Goal: Task Accomplishment & Management: Manage account settings

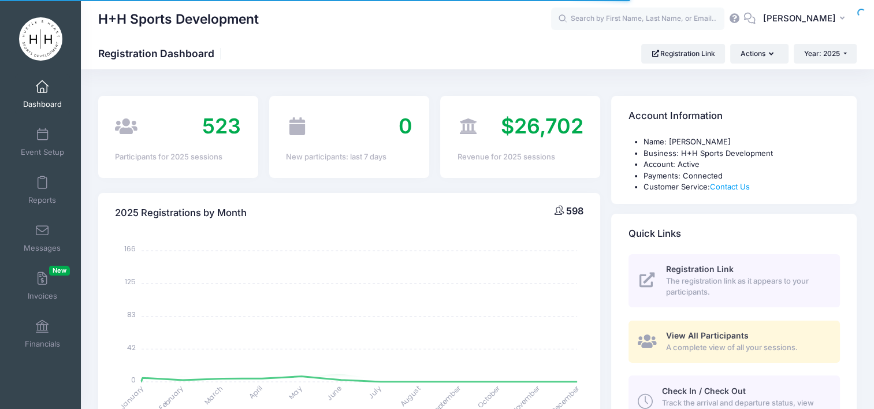
select select
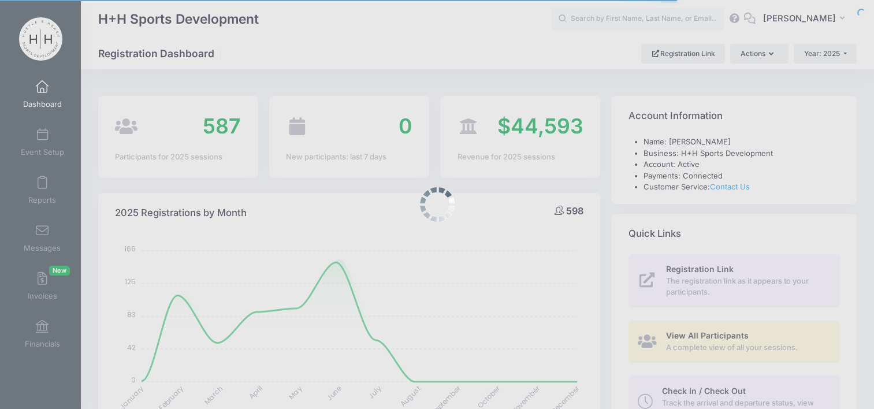
click at [661, 18] on div at bounding box center [437, 204] width 874 height 409
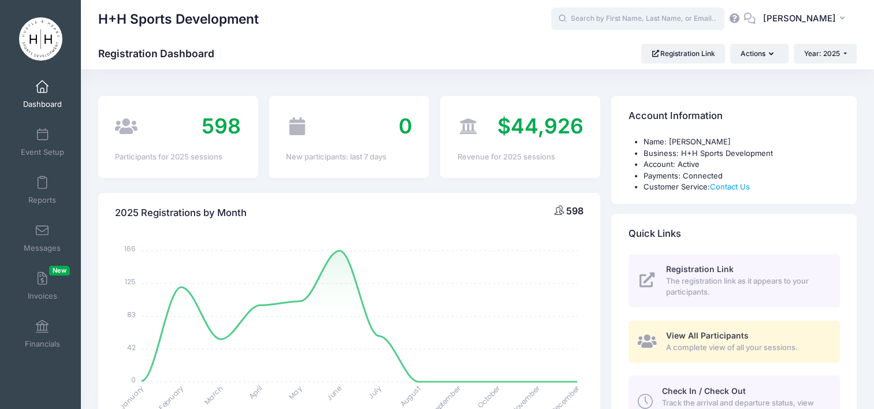
click at [661, 18] on input "text" at bounding box center [637, 19] width 173 height 23
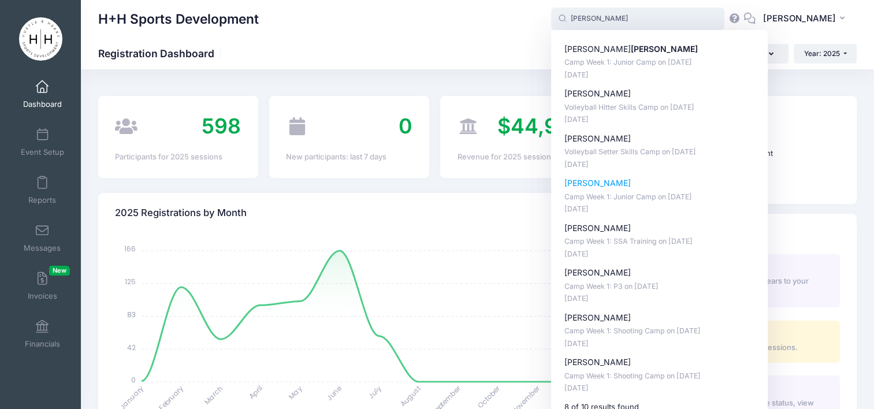
click at [639, 182] on p "[PERSON_NAME]" at bounding box center [659, 183] width 191 height 12
type input "Lakely Nelson (Camp Week 1: Junior Camp, Jul-07, 2025)"
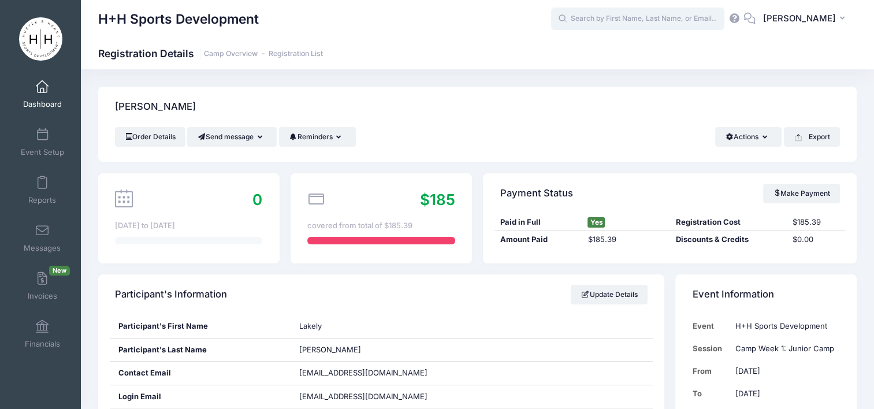
click at [689, 20] on input "text" at bounding box center [637, 19] width 173 height 23
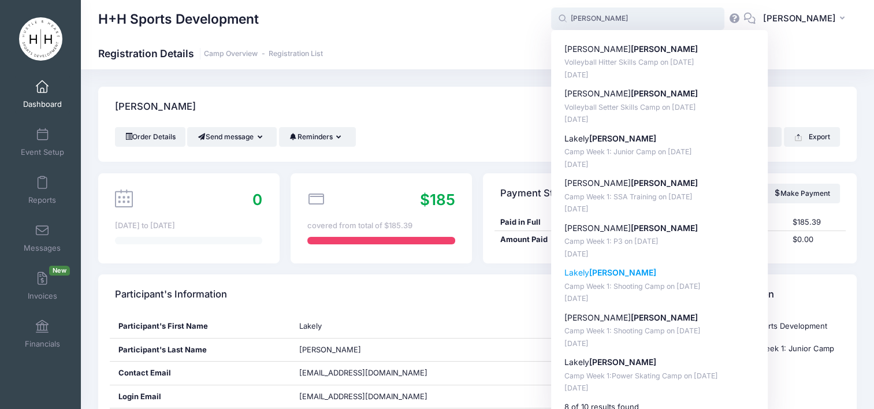
click at [626, 270] on strong "Nelson" at bounding box center [622, 272] width 67 height 10
type input "Lakely Nelson (Camp Week 1: Shooting Camp, Jul-07, 2025)"
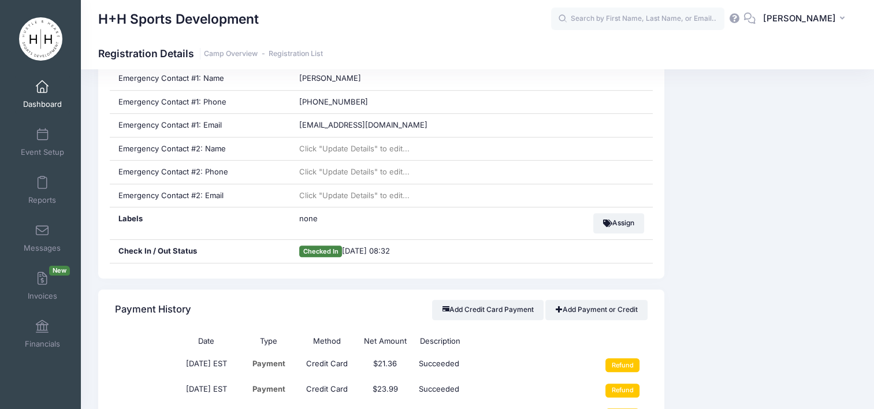
scroll to position [728, 0]
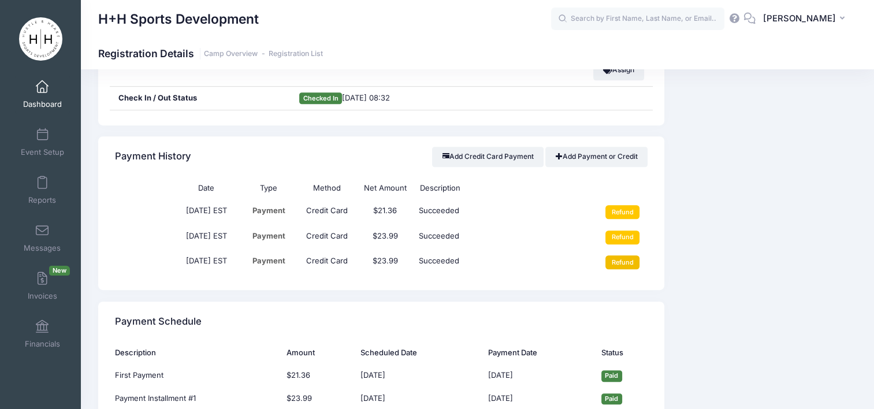
click at [624, 256] on input "Refund" at bounding box center [622, 262] width 34 height 14
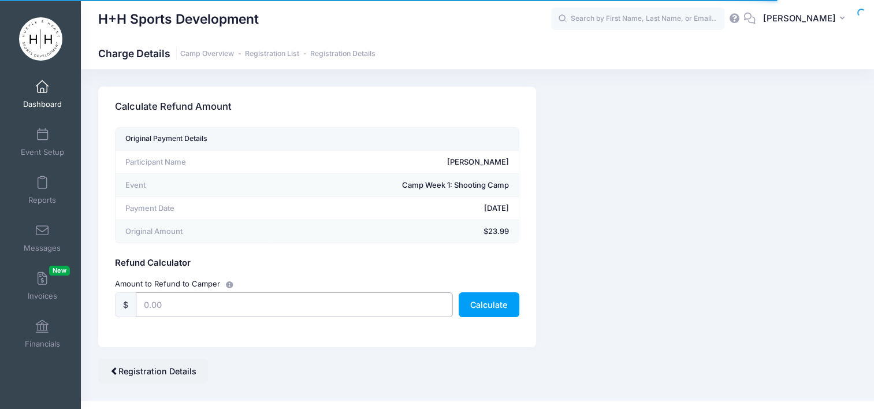
click at [334, 304] on input "text" at bounding box center [294, 304] width 317 height 25
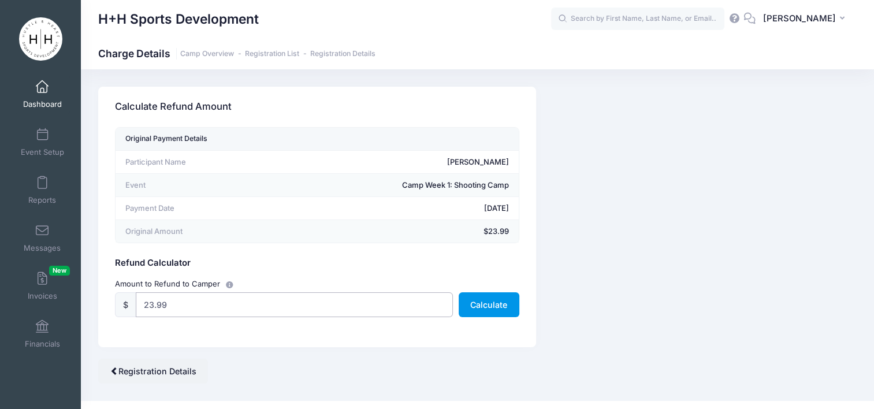
type input "23.99"
click at [485, 307] on button "Calculate" at bounding box center [489, 304] width 61 height 25
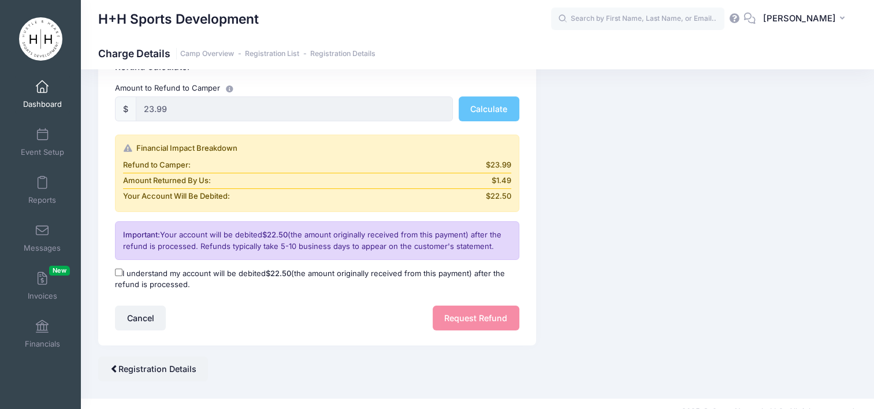
scroll to position [200, 0]
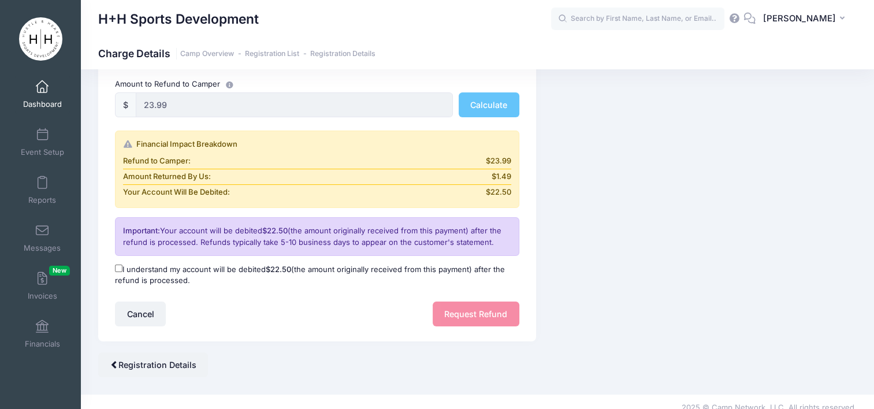
click at [136, 267] on label "I understand my account will be debited $22.50 (the amount originally received …" at bounding box center [317, 275] width 404 height 23
click at [122, 267] on input "I understand my account will be debited $22.50 (the amount originally received …" at bounding box center [119, 269] width 8 height 8
checkbox input "true"
click at [470, 317] on button "Request Refund" at bounding box center [476, 314] width 87 height 25
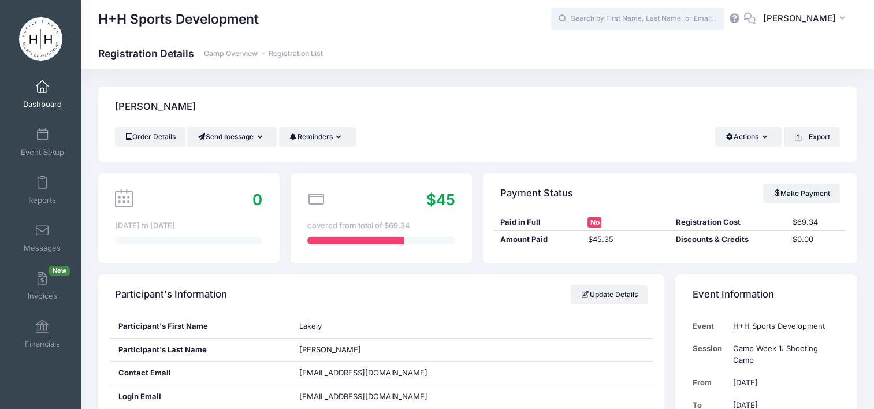
click at [688, 17] on input "text" at bounding box center [637, 19] width 173 height 23
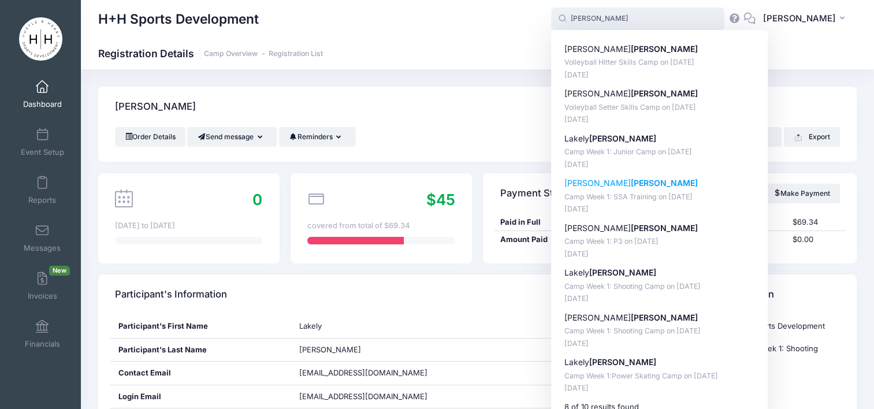
click at [683, 194] on p "Camp Week 1: SSA Training on [DATE]" at bounding box center [659, 197] width 191 height 11
type input "Hayden Nelson (Camp Week 1: SSA Training, Jul-07, 2025)"
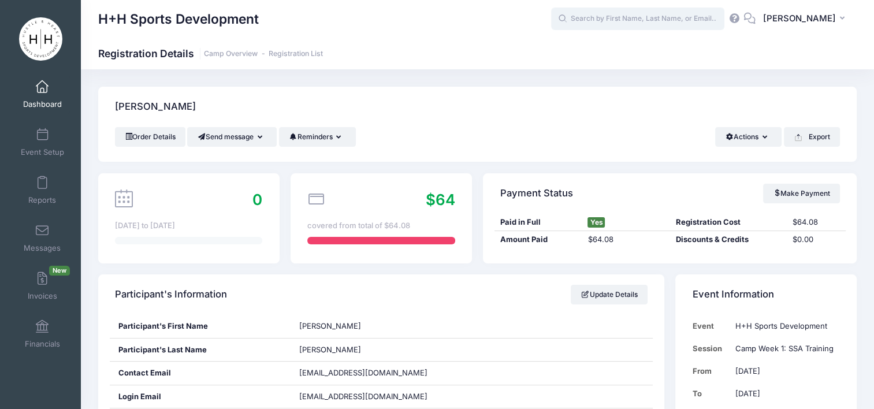
click at [699, 13] on input "text" at bounding box center [637, 19] width 173 height 23
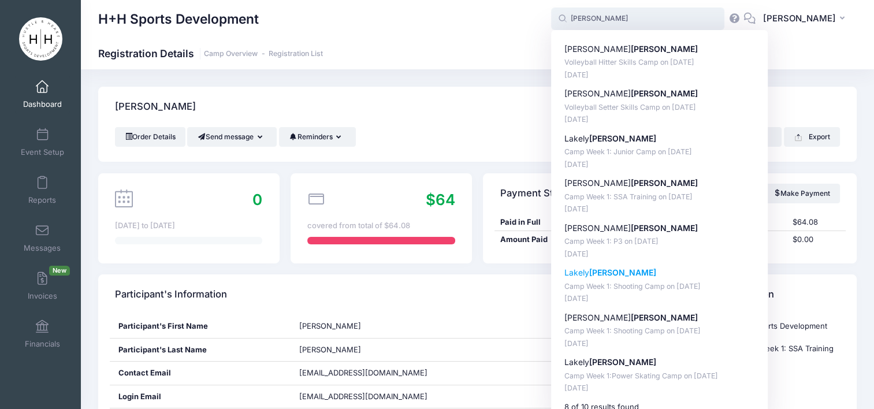
click at [618, 282] on p "Camp Week 1: Shooting Camp on [DATE]" at bounding box center [659, 286] width 191 height 11
type input "Lakely Nelson (Camp Week 1: Shooting Camp, Jul-07, 2025)"
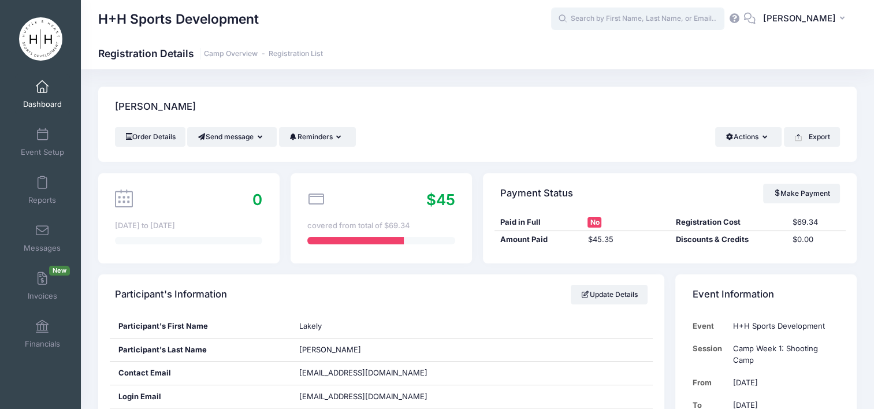
click at [701, 21] on input "text" at bounding box center [637, 19] width 173 height 23
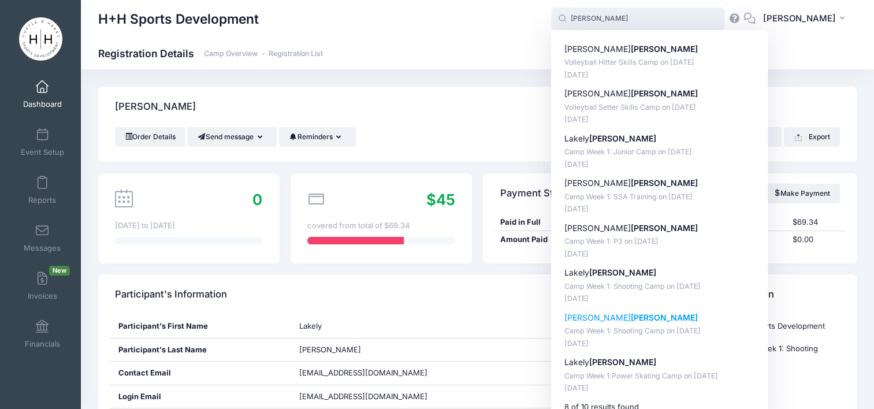
click at [631, 315] on strong "[PERSON_NAME]" at bounding box center [664, 317] width 67 height 10
type input "[PERSON_NAME] (Camp Week 1: Shooting Camp, [DATE])"
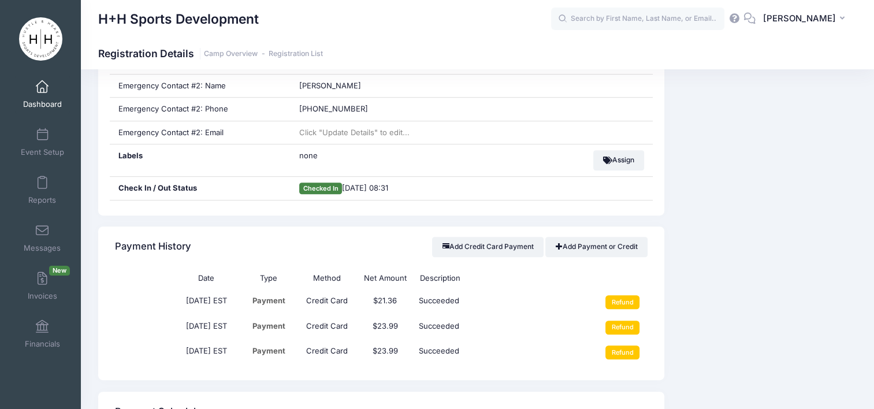
scroll to position [642, 0]
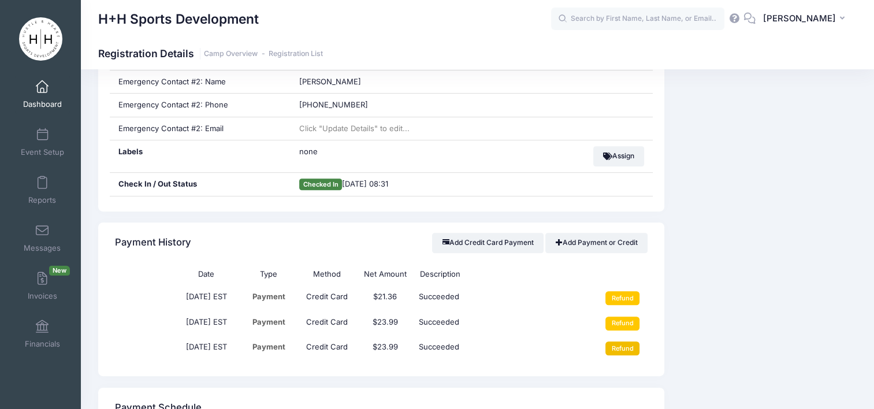
click at [623, 350] on input "Refund" at bounding box center [622, 348] width 34 height 14
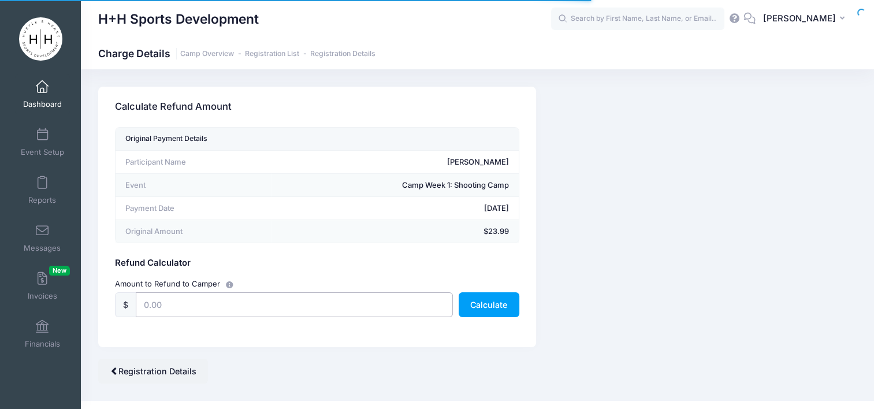
click at [371, 303] on input "text" at bounding box center [294, 304] width 317 height 25
type input "23.99"
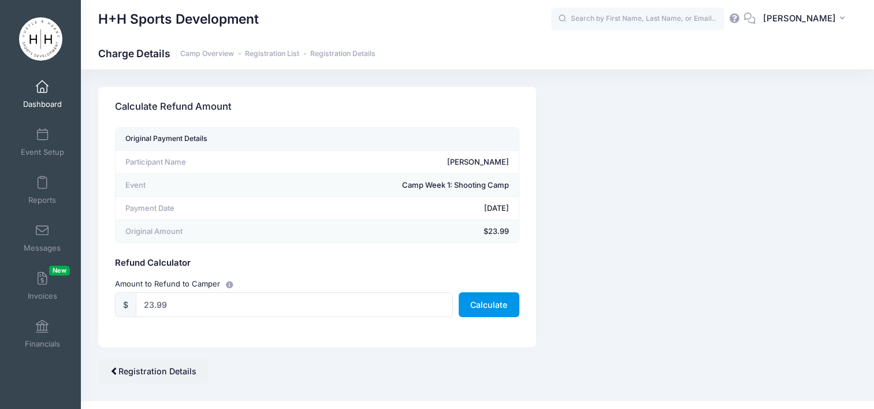
click at [486, 296] on button "Calculate" at bounding box center [489, 304] width 61 height 25
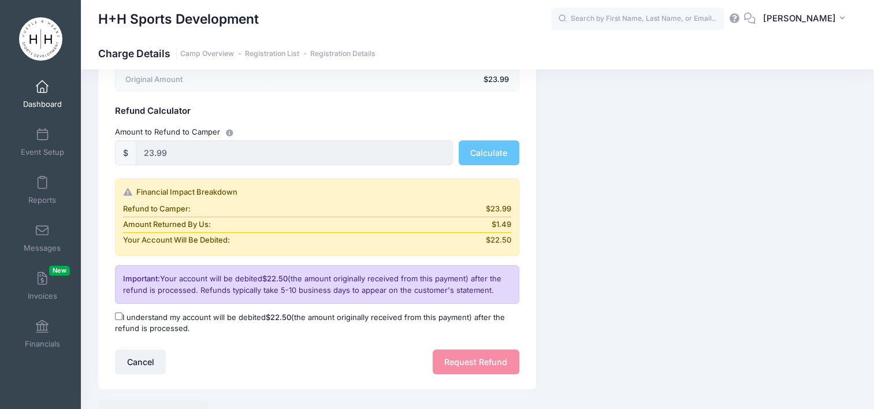
scroll to position [154, 0]
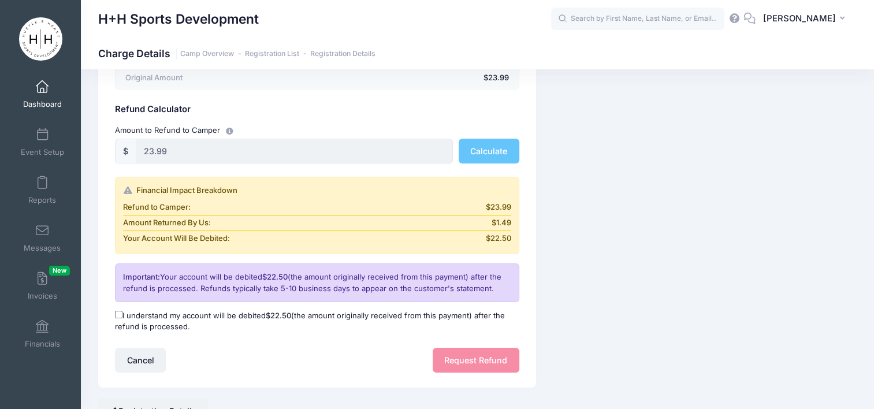
click at [120, 311] on input "I understand my account will be debited $22.50 (the amount originally received …" at bounding box center [119, 315] width 8 height 8
checkbox input "true"
click at [468, 357] on button "Request Refund" at bounding box center [476, 360] width 87 height 25
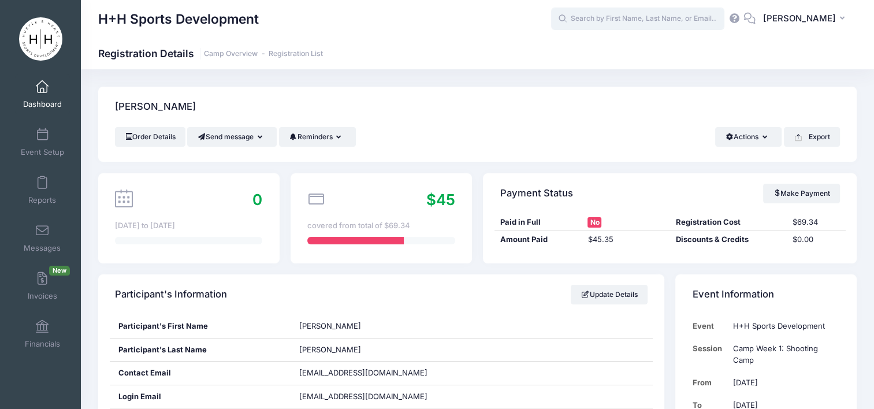
click at [707, 14] on input "text" at bounding box center [637, 19] width 173 height 23
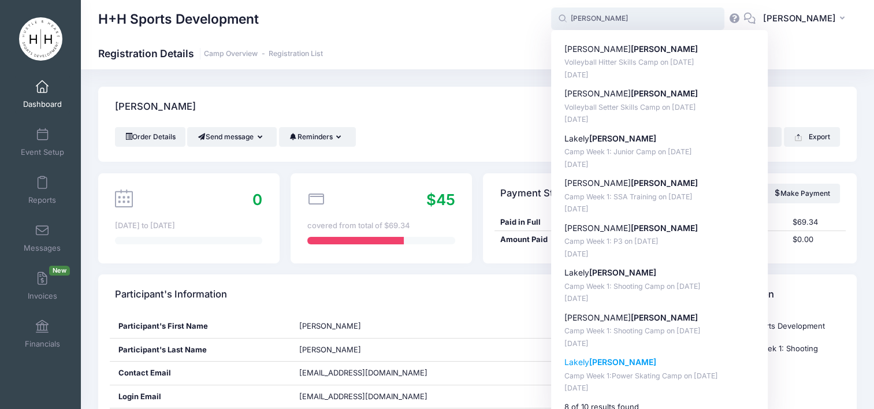
click at [637, 364] on strong "[PERSON_NAME]" at bounding box center [622, 362] width 67 height 10
type input "Lakely Nelson (Camp Week 1:Power Skating Camp, Jul-07, 2025)"
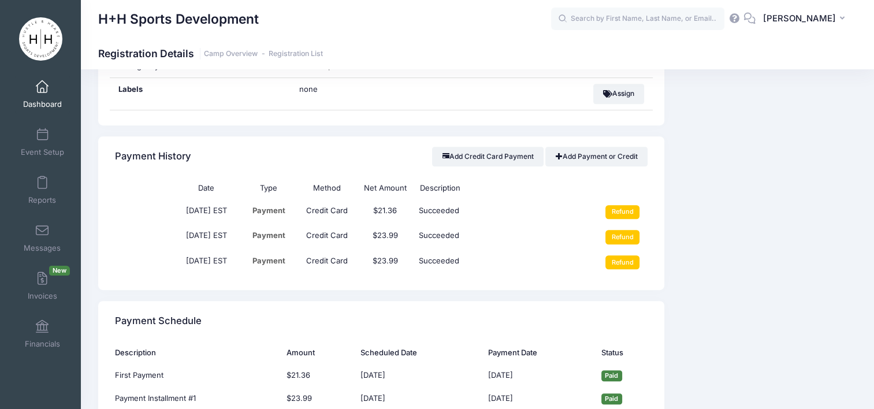
scroll to position [707, 0]
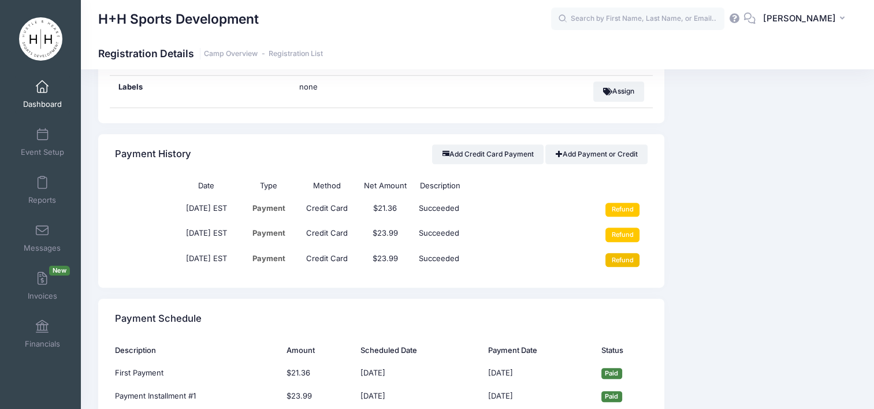
click at [621, 257] on input "Refund" at bounding box center [622, 260] width 34 height 14
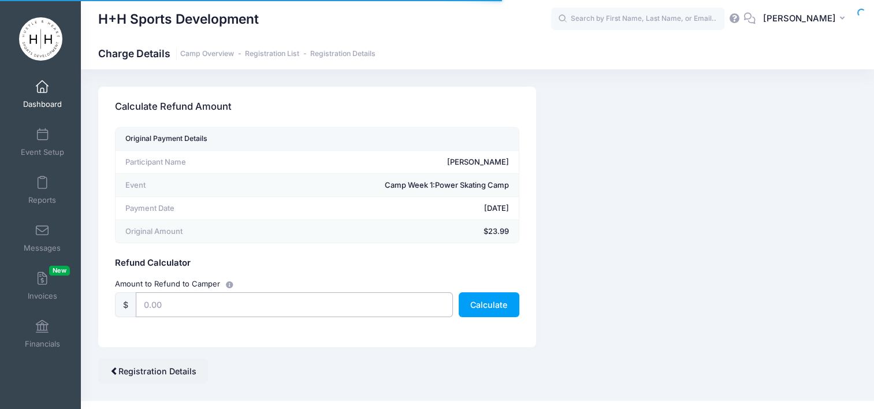
click at [231, 306] on input "text" at bounding box center [294, 304] width 317 height 25
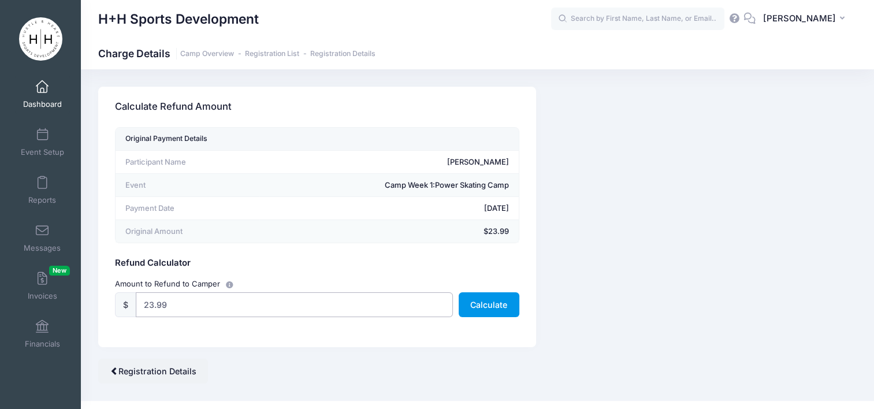
type input "23.99"
click at [501, 303] on button "Calculate" at bounding box center [489, 304] width 61 height 25
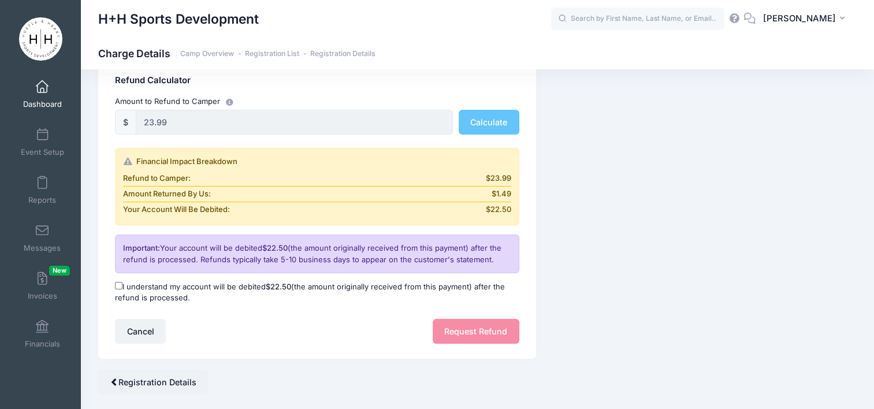
scroll to position [185, 0]
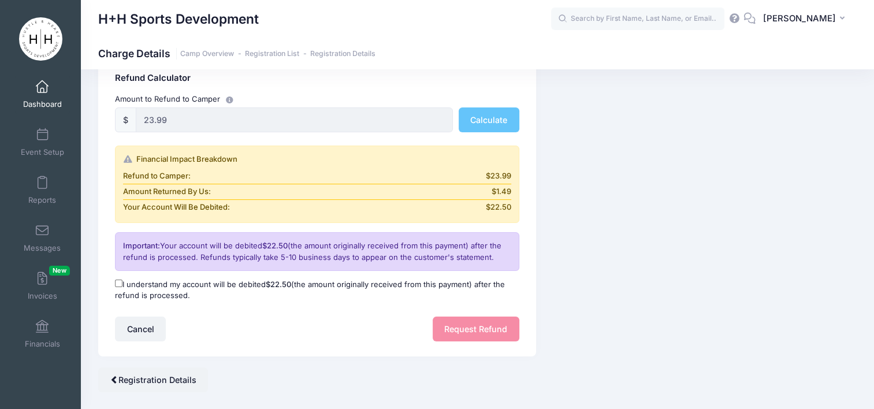
click at [190, 280] on label "I understand my account will be debited $22.50 (the amount originally received …" at bounding box center [317, 290] width 404 height 23
click at [122, 280] on input "I understand my account will be debited $22.50 (the amount originally received …" at bounding box center [119, 284] width 8 height 8
checkbox input "true"
click at [468, 332] on button "Request Refund" at bounding box center [476, 329] width 87 height 25
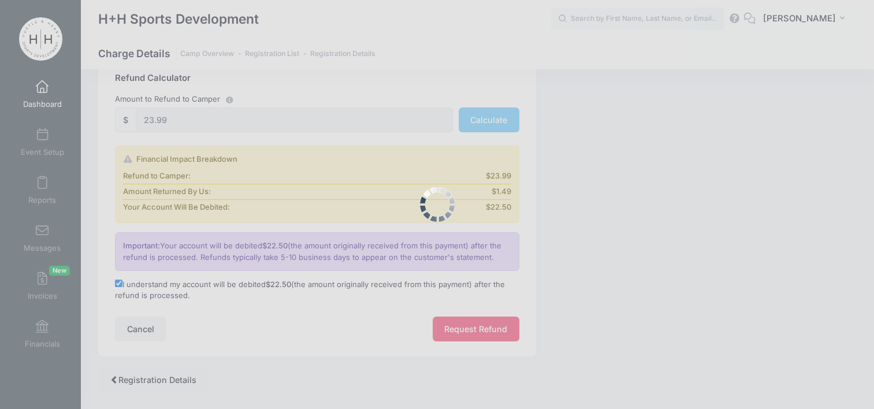
scroll to position [5, 0]
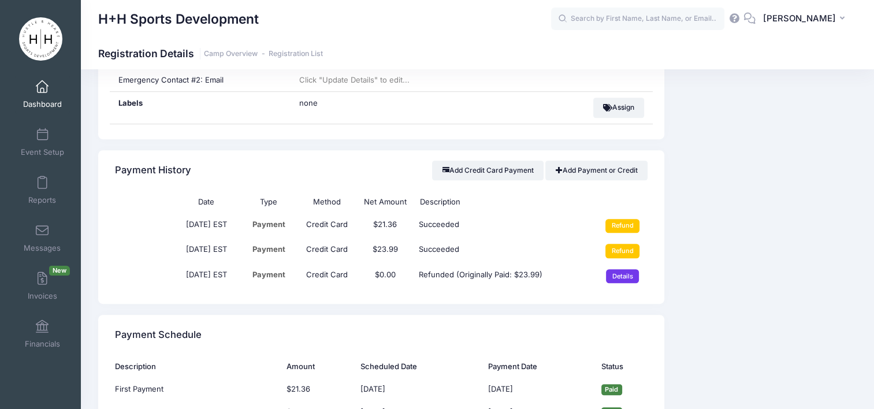
scroll to position [695, 0]
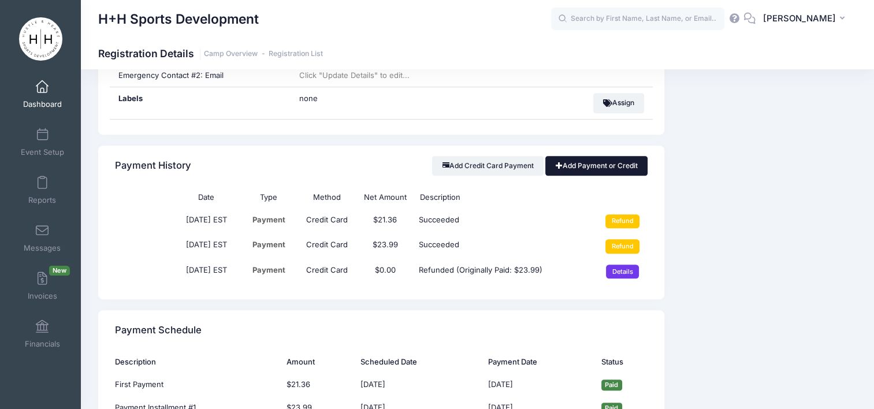
click at [626, 166] on link "Add Payment or Credit" at bounding box center [596, 166] width 102 height 20
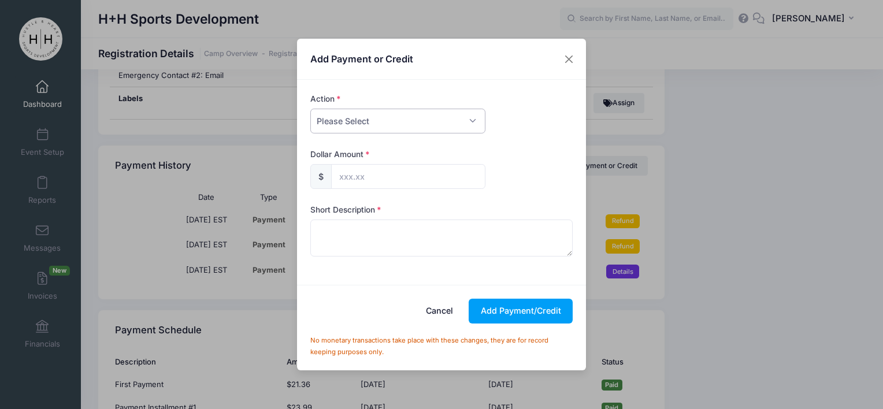
click at [468, 120] on select "Please Select Payment Credit Refund (Offline)" at bounding box center [397, 121] width 175 height 25
select select "payment"
click at [310, 109] on select "Please Select Payment Credit Refund (Offline)" at bounding box center [397, 121] width 175 height 25
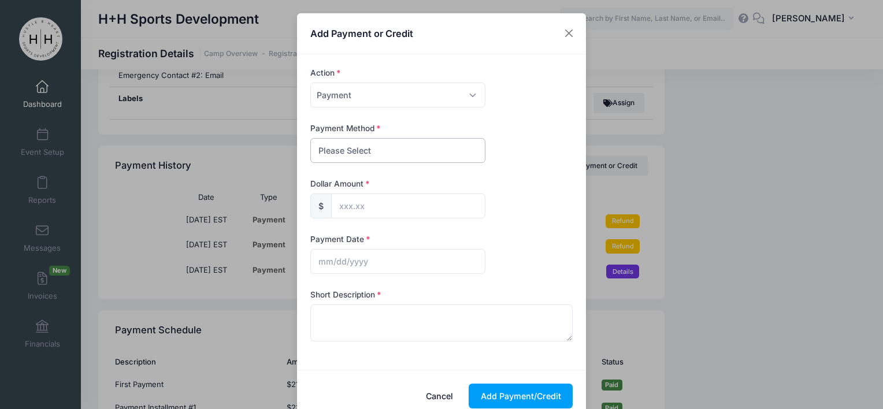
click at [449, 151] on select "Please Select PayPal Cash Check Bank Transfer Other" at bounding box center [397, 150] width 175 height 25
select select "cash"
click at [310, 138] on select "Please Select PayPal Cash Check Bank Transfer Other" at bounding box center [397, 150] width 175 height 25
click at [418, 201] on input "text" at bounding box center [408, 205] width 154 height 25
type input "22.50"
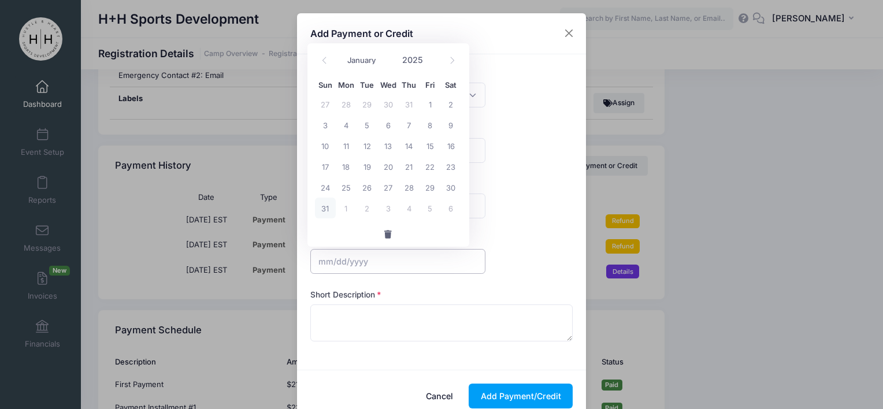
click at [417, 256] on input "text" at bounding box center [397, 261] width 175 height 25
click at [319, 55] on span at bounding box center [324, 61] width 19 height 20
select select "6"
click at [350, 120] on span "7" at bounding box center [346, 124] width 21 height 21
type input "[DATE]"
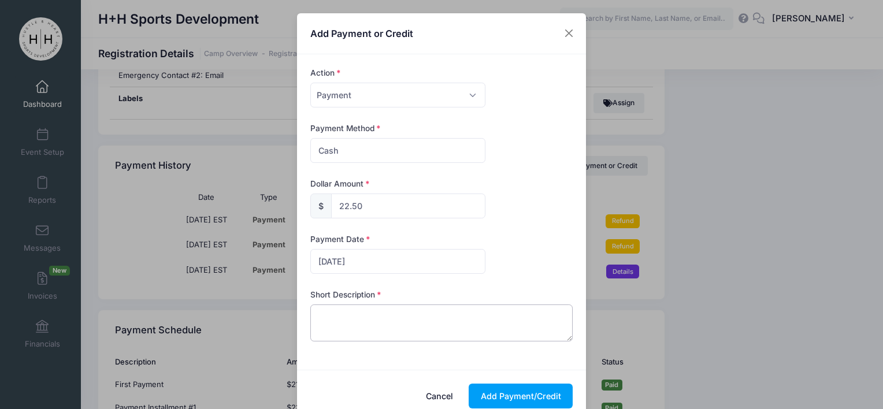
click at [359, 308] on textarea at bounding box center [441, 322] width 263 height 37
type textarea "cash"
click at [487, 394] on button "Add Payment/Credit" at bounding box center [520, 396] width 104 height 25
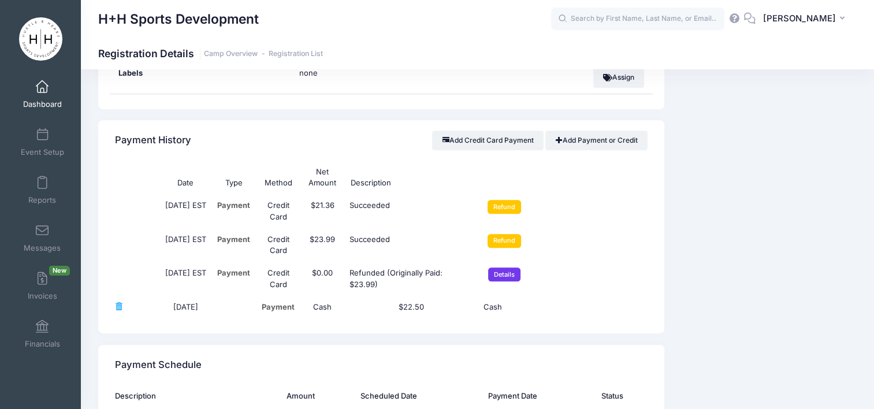
scroll to position [714, 0]
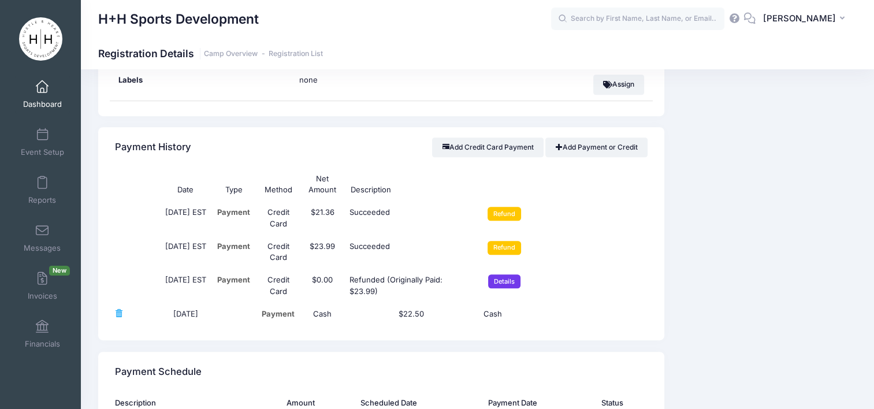
drag, startPoint x: 873, startPoint y: 217, endPoint x: 873, endPoint y: 262, distance: 45.1
click at [873, 262] on div "Nelson, Lakely Order Details Send message Send Email Send SMS" at bounding box center [477, 261] width 793 height 1776
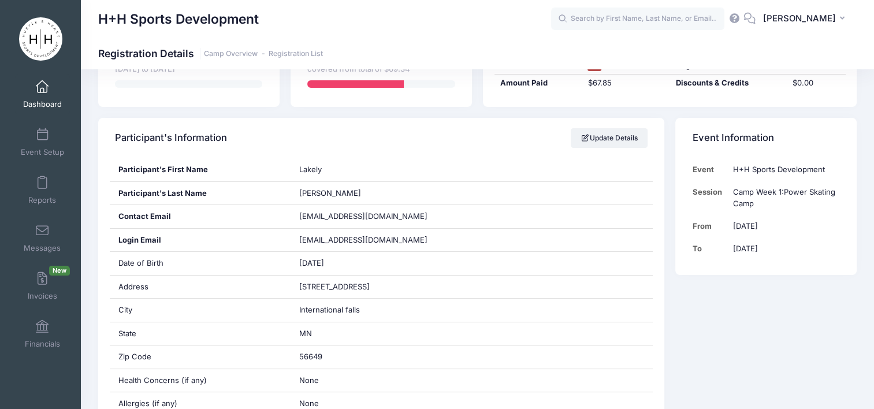
scroll to position [0, 0]
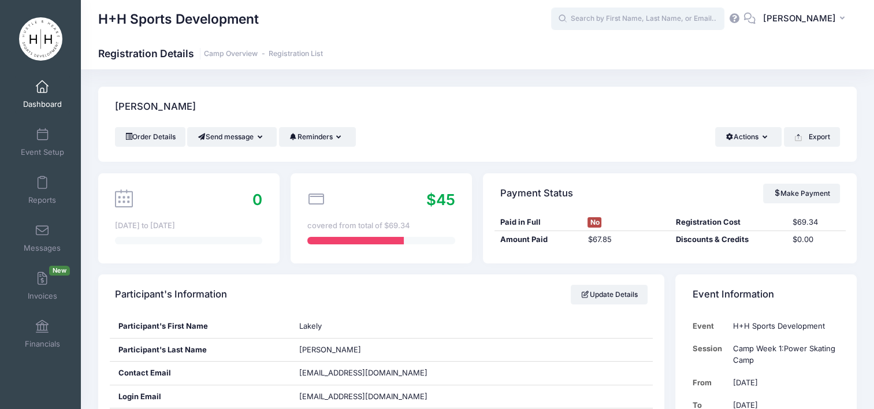
click at [631, 20] on input "text" at bounding box center [637, 19] width 173 height 23
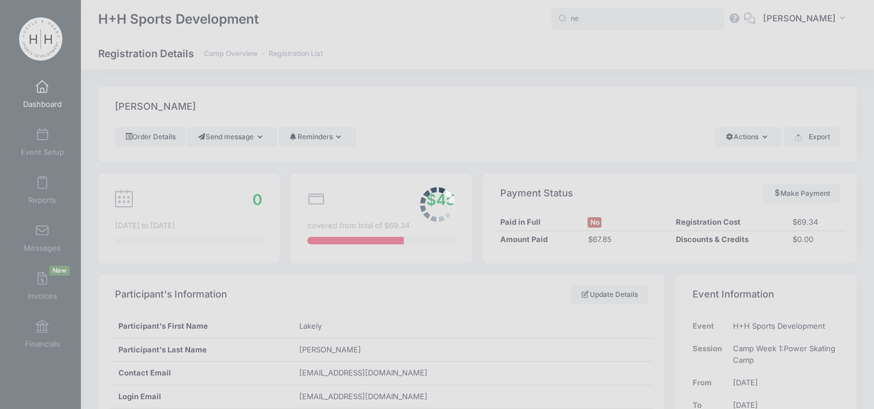
type input "n"
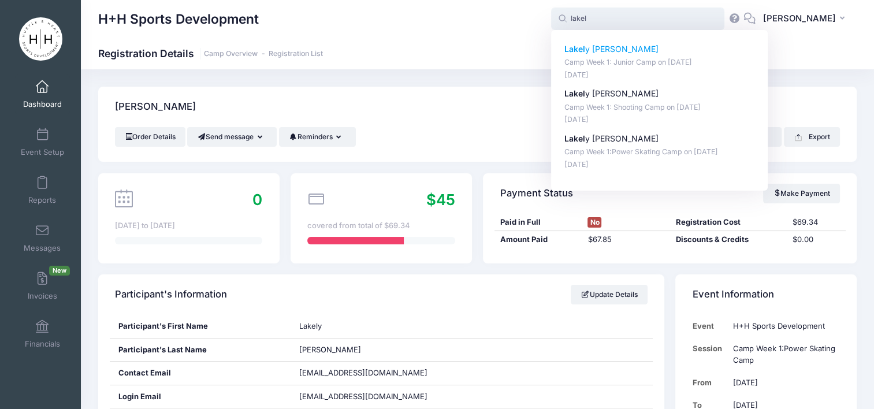
click at [642, 47] on p "Lakel y Nelson" at bounding box center [659, 49] width 191 height 12
type input "Lakely Nelson (Camp Week 1: Junior Camp, Jul-07, 2025)"
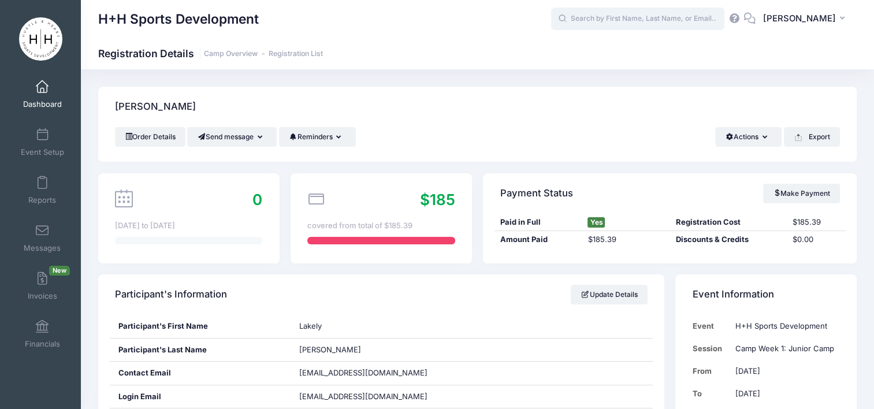
click at [684, 18] on input "text" at bounding box center [637, 19] width 173 height 23
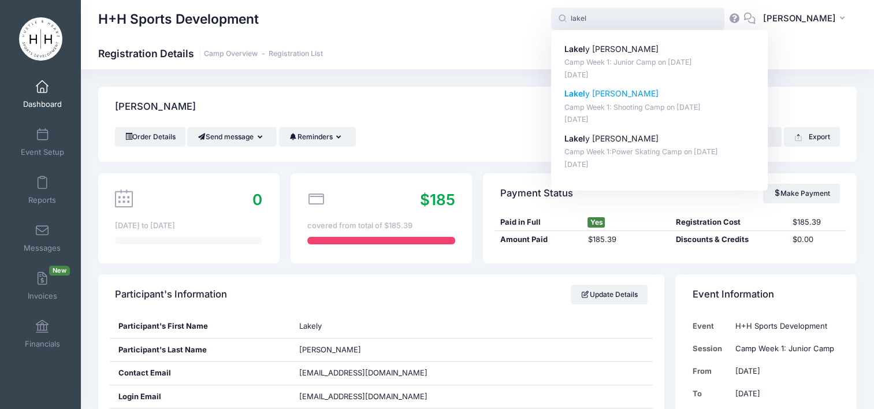
click at [638, 94] on p "[PERSON_NAME]" at bounding box center [659, 94] width 191 height 12
type input "Lakely Nelson (Camp Week 1: Shooting Camp, Jul-07, 2025)"
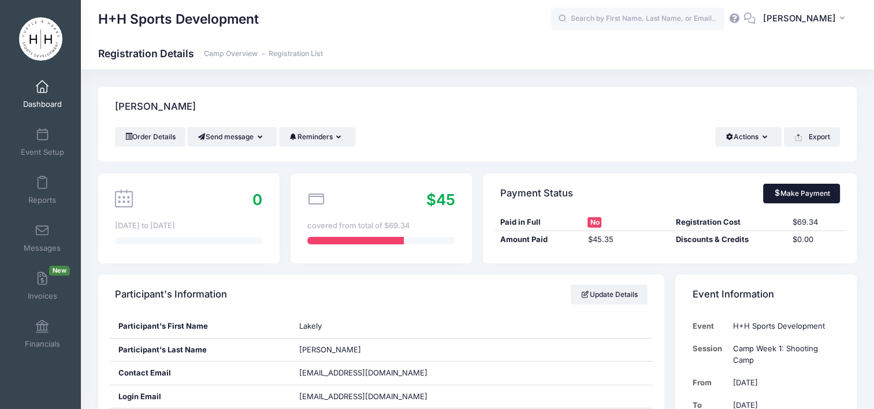
click at [791, 193] on link "Make Payment" at bounding box center [801, 194] width 77 height 20
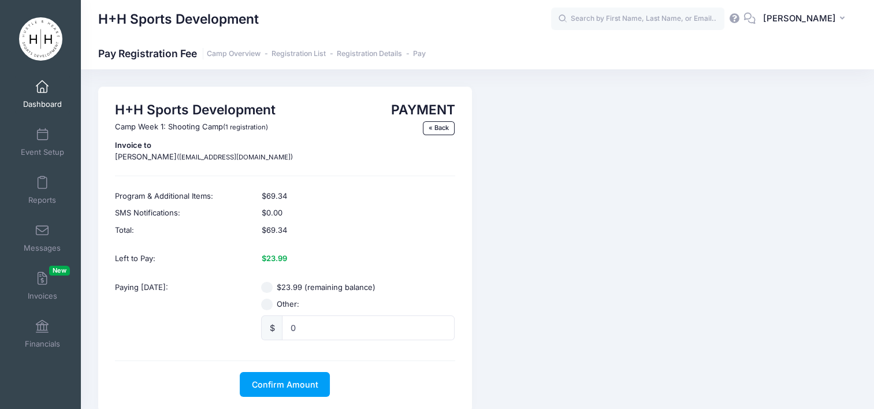
click at [441, 120] on div "PAYMENT « Back" at bounding box center [402, 136] width 117 height 68
radio input "true"
click at [337, 323] on input "0" at bounding box center [368, 327] width 173 height 25
click at [319, 290] on label "$23.99 (remaining balance)" at bounding box center [326, 288] width 99 height 12
click at [273, 290] on input "$23.99 (remaining balance)" at bounding box center [267, 288] width 12 height 12
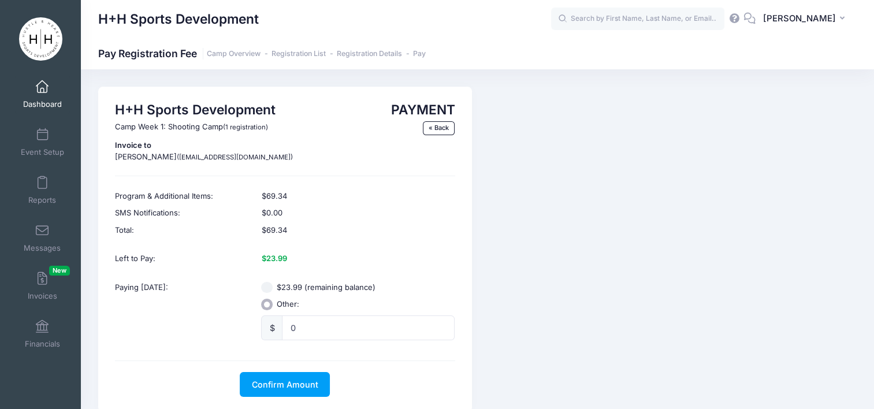
radio input "true"
click at [449, 125] on link "« Back" at bounding box center [439, 128] width 32 height 14
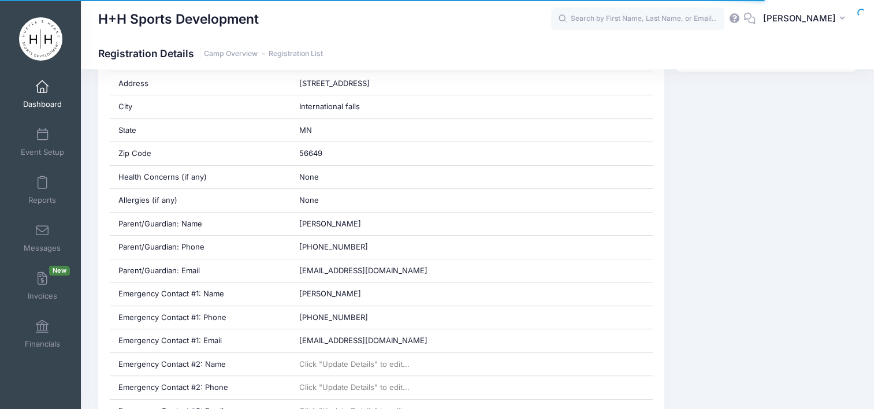
scroll to position [671, 0]
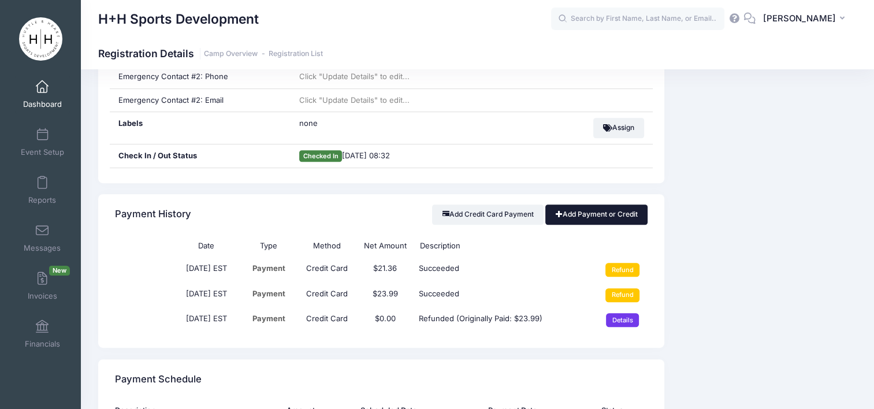
click at [620, 212] on link "Add Payment or Credit" at bounding box center [596, 214] width 102 height 20
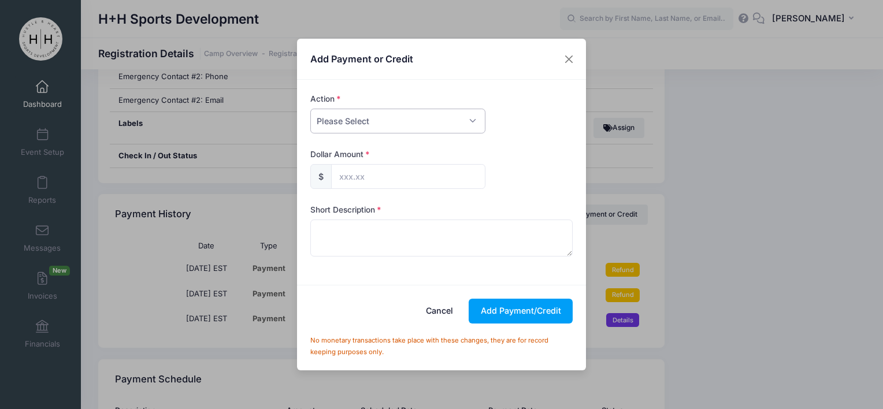
click at [428, 114] on select "Please Select Payment Credit Refund (Offline)" at bounding box center [397, 121] width 175 height 25
select select "payment"
click at [310, 109] on select "Please Select Payment Credit Refund (Offline)" at bounding box center [397, 121] width 175 height 25
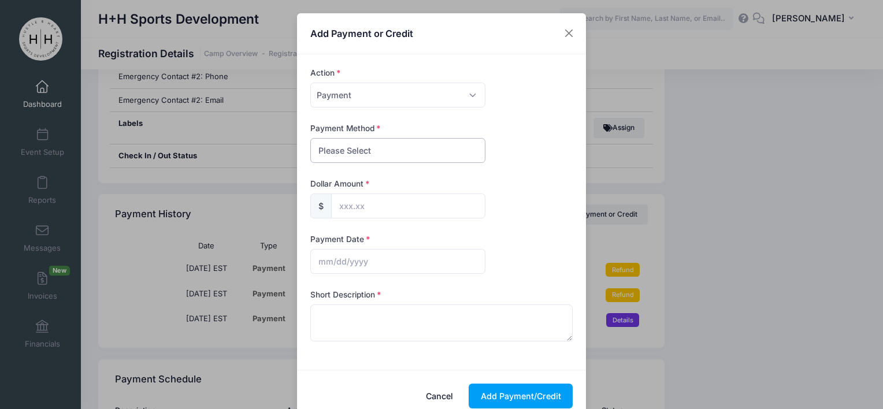
click at [387, 156] on select "Please Select PayPal Cash Check Bank Transfer Other" at bounding box center [397, 150] width 175 height 25
select select "cash"
click at [310, 138] on select "Please Select PayPal Cash Check Bank Transfer Other" at bounding box center [397, 150] width 175 height 25
click at [366, 206] on input "text" at bounding box center [408, 205] width 154 height 25
type input "1"
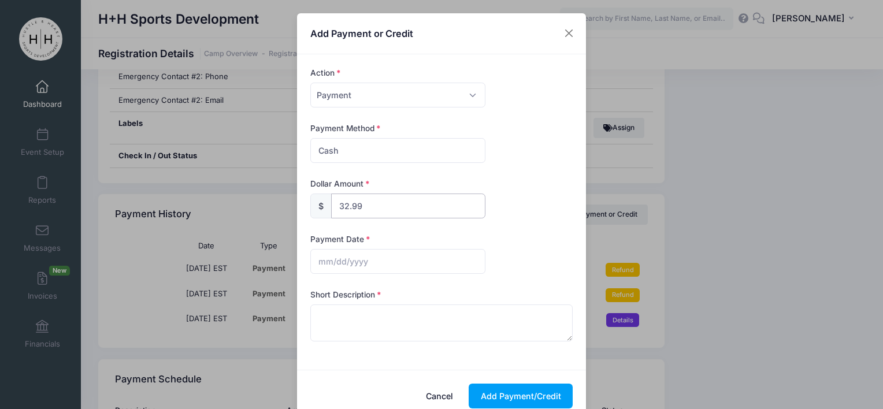
type input "32.99"
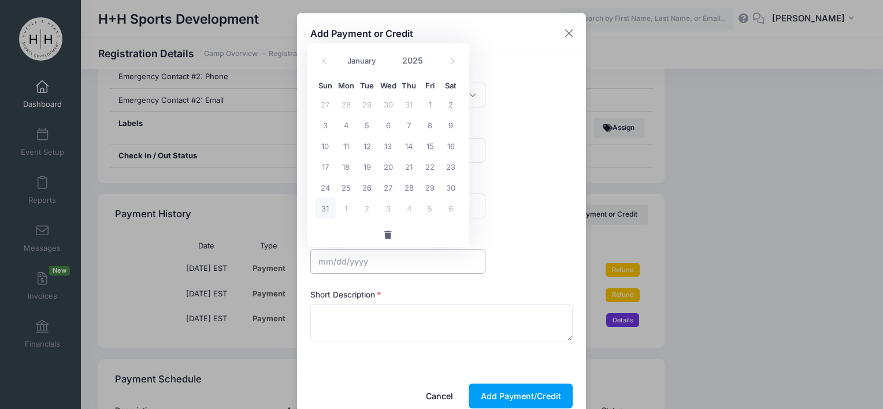
click at [359, 261] on input "text" at bounding box center [397, 261] width 175 height 25
click at [324, 58] on icon at bounding box center [325, 61] width 8 height 8
select select "6"
click at [341, 127] on span "7" at bounding box center [346, 124] width 21 height 21
type input "[DATE]"
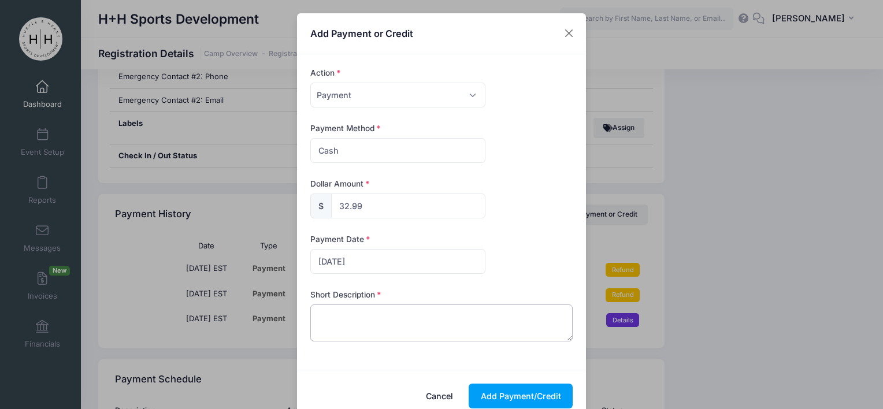
click at [347, 317] on textarea at bounding box center [441, 322] width 263 height 37
type textarea "cash"
click at [511, 403] on button "Add Payment/Credit" at bounding box center [520, 396] width 104 height 25
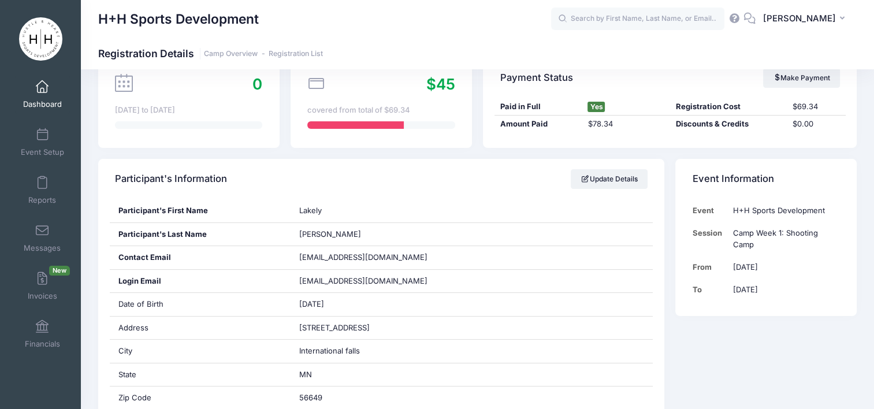
scroll to position [0, 0]
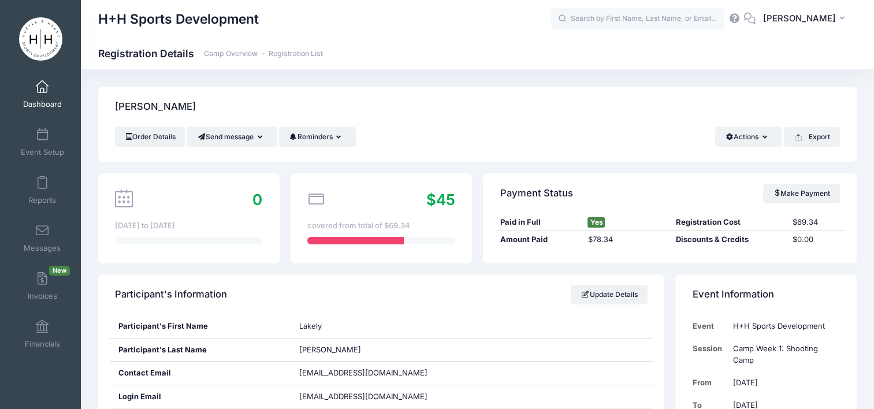
click at [694, 95] on div "[PERSON_NAME]" at bounding box center [477, 107] width 758 height 40
click at [688, 19] on input "text" at bounding box center [637, 19] width 173 height 23
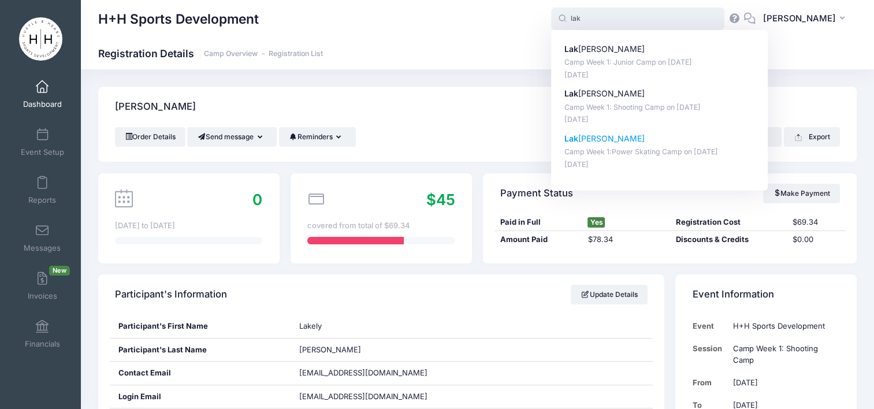
click at [642, 142] on p "Lak ely Nelson" at bounding box center [659, 139] width 191 height 12
type input "Lakely Nelson (Camp Week 1:Power Skating Camp, Jul-07, 2025)"
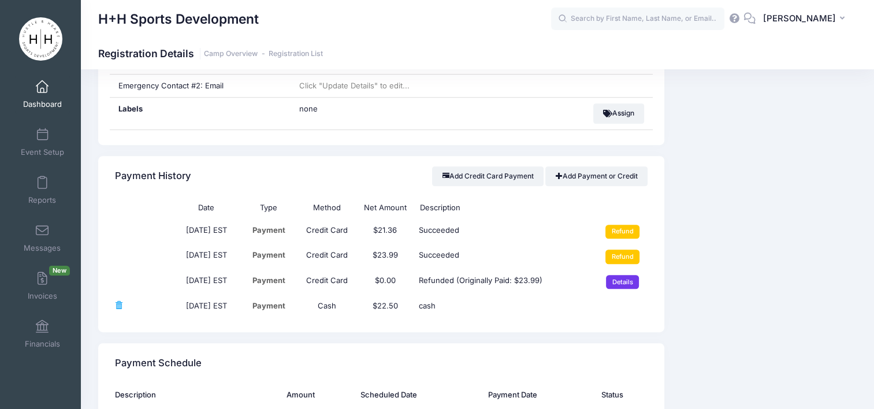
scroll to position [690, 0]
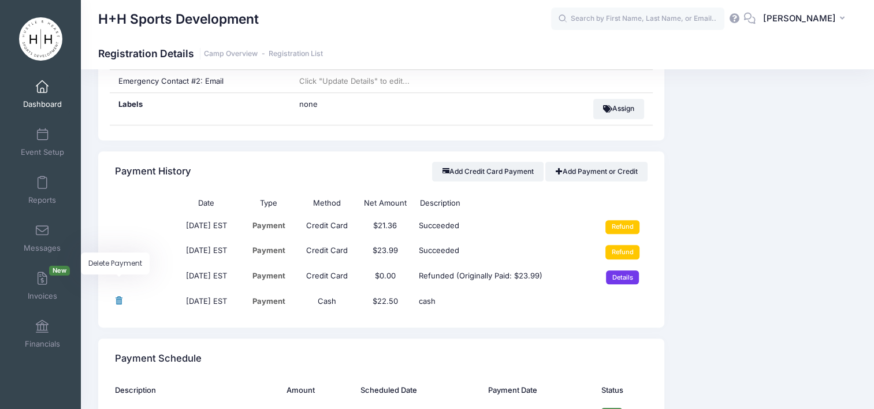
click at [122, 298] on span at bounding box center [119, 301] width 8 height 8
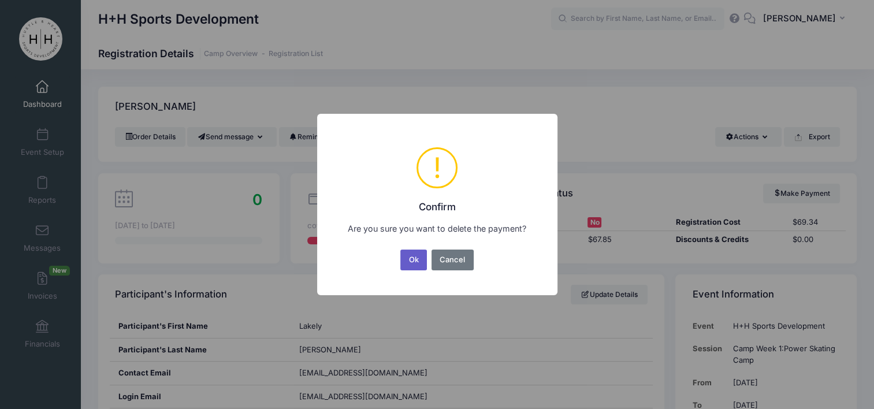
click at [412, 259] on button "Ok" at bounding box center [413, 260] width 27 height 21
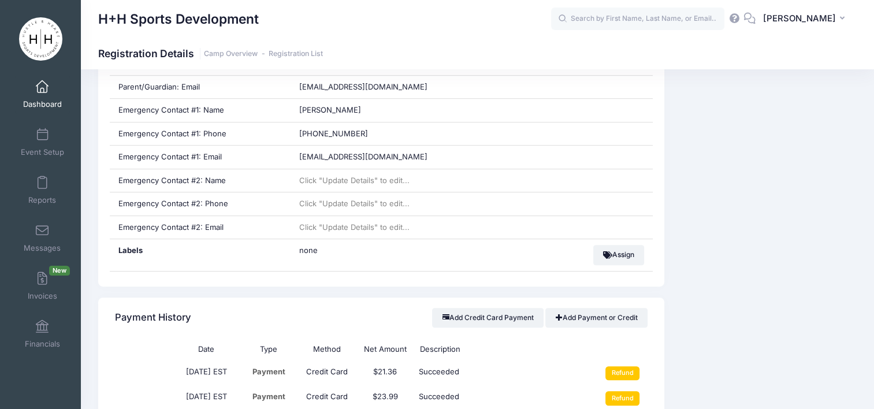
scroll to position [539, 0]
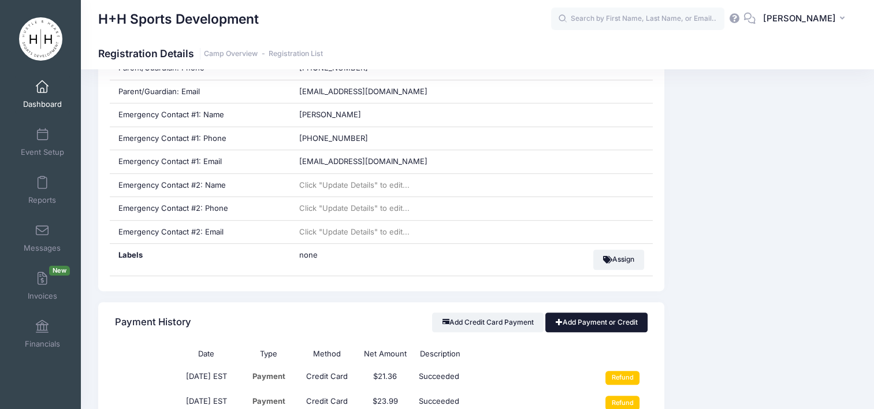
click at [591, 319] on link "Add Payment or Credit" at bounding box center [596, 322] width 102 height 20
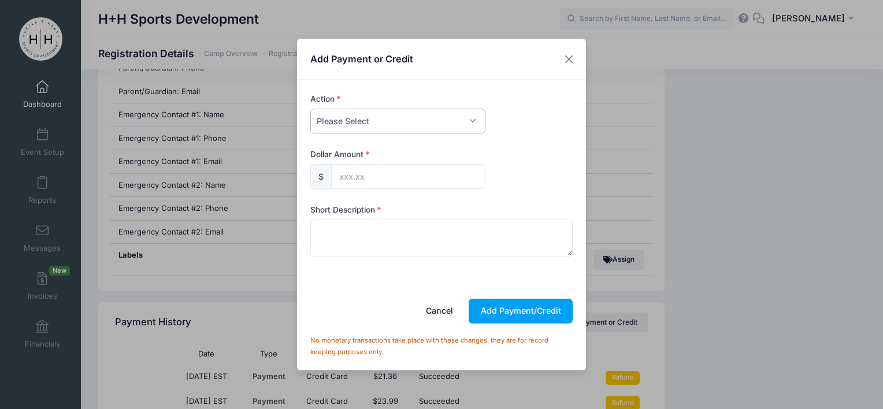
click at [425, 116] on select "Please Select Payment Credit Refund (Offline)" at bounding box center [397, 121] width 175 height 25
select select "payment"
click at [310, 109] on select "Please Select Payment Credit Refund (Offline)" at bounding box center [397, 121] width 175 height 25
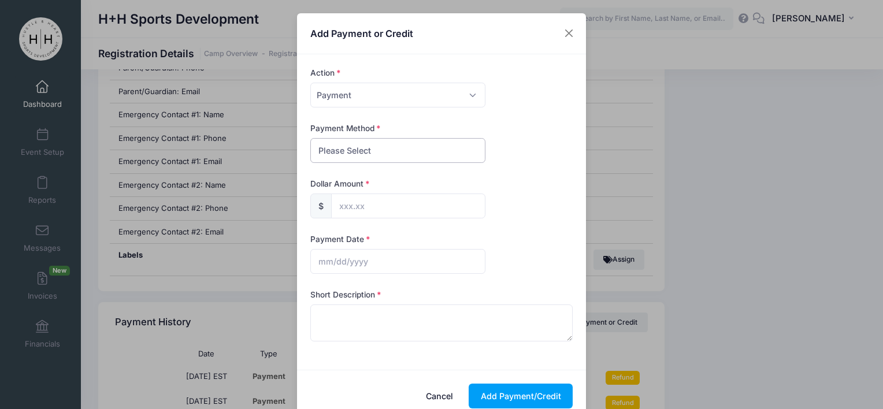
click at [390, 157] on select "Please Select PayPal Cash Check Bank Transfer Other" at bounding box center [397, 150] width 175 height 25
select select "cash"
click at [310, 138] on select "Please Select PayPal Cash Check Bank Transfer Other" at bounding box center [397, 150] width 175 height 25
click at [372, 203] on input "text" at bounding box center [408, 205] width 154 height 25
type input "23.99"
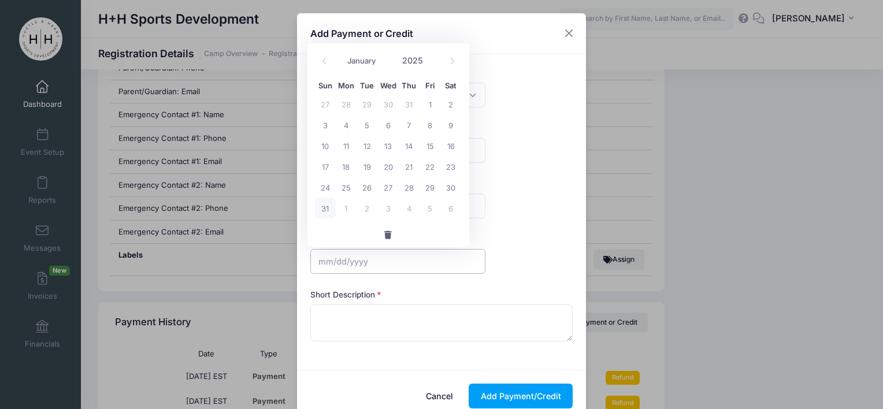
click at [362, 257] on input "text" at bounding box center [397, 261] width 175 height 25
click at [321, 55] on span at bounding box center [324, 61] width 19 height 20
select select "6"
click at [347, 127] on span "7" at bounding box center [346, 124] width 21 height 21
type input "07/07/2025"
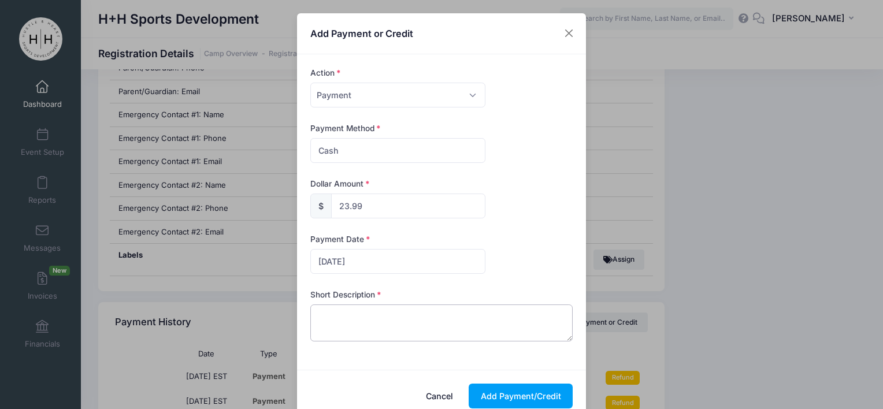
click at [347, 308] on textarea at bounding box center [441, 322] width 263 height 37
type textarea "cash"
click at [497, 391] on button "Add Payment/Credit" at bounding box center [520, 396] width 104 height 25
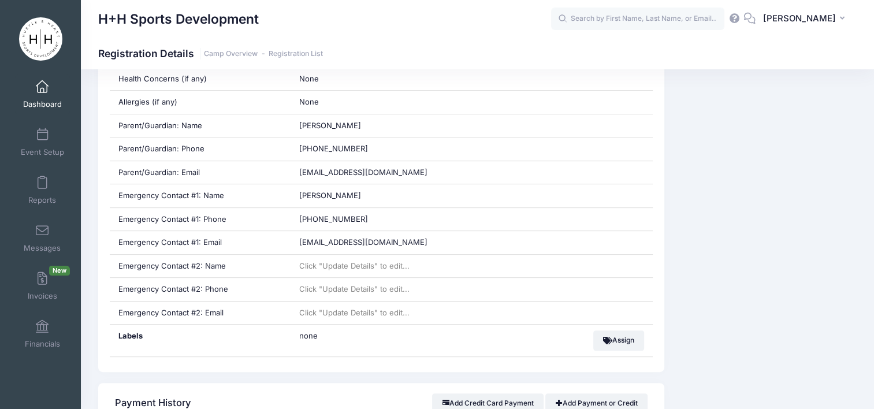
scroll to position [0, 0]
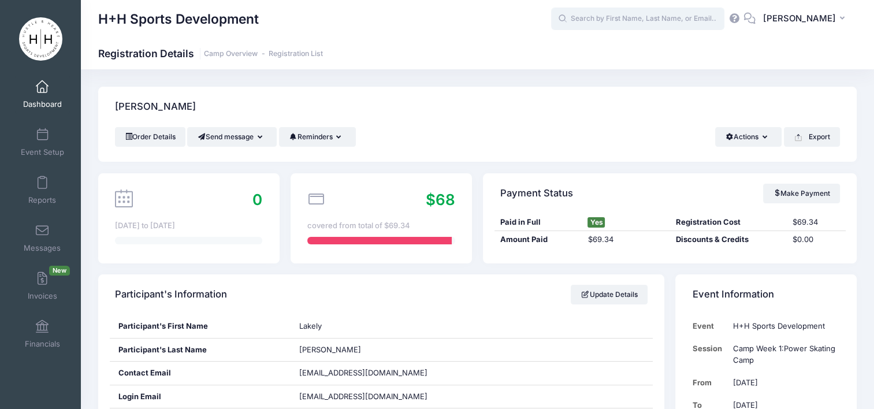
click at [638, 23] on input "text" at bounding box center [637, 19] width 173 height 23
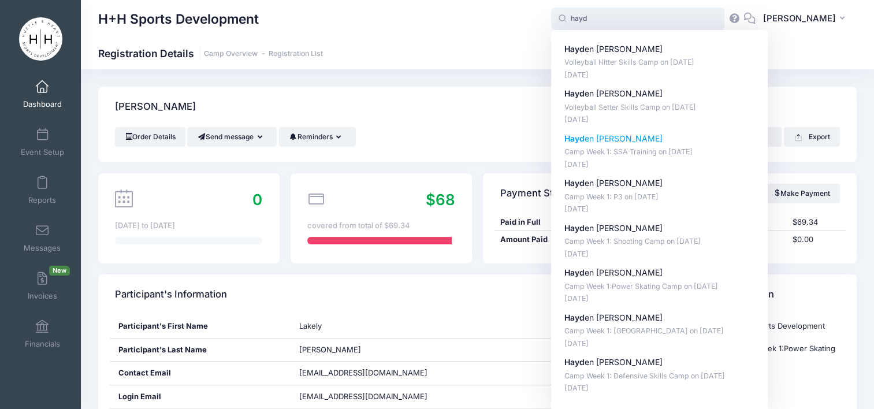
click at [639, 147] on p "Camp Week 1: SSA Training on [DATE]" at bounding box center [659, 152] width 191 height 11
type input "Hayden Nelson (Camp Week 1: SSA Training, Jul-07, 2025)"
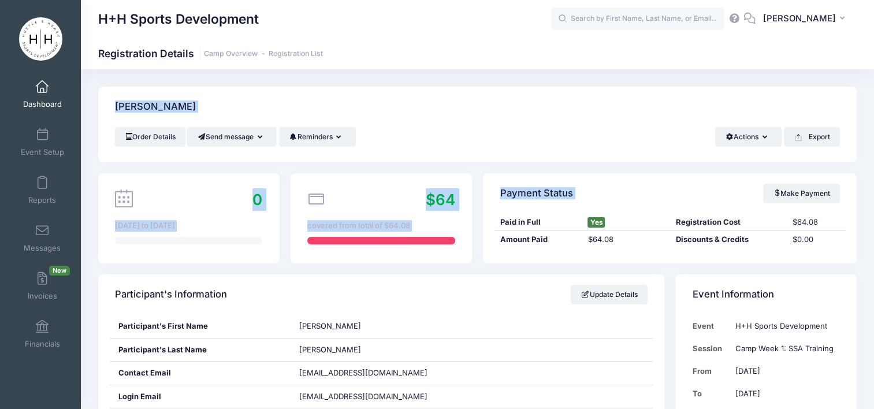
drag, startPoint x: 872, startPoint y: 55, endPoint x: 883, endPoint y: 183, distance: 128.1
click at [873, 183] on html "Processing Request Please wait... Processing Request Please wait... Processing …" at bounding box center [437, 204] width 874 height 409
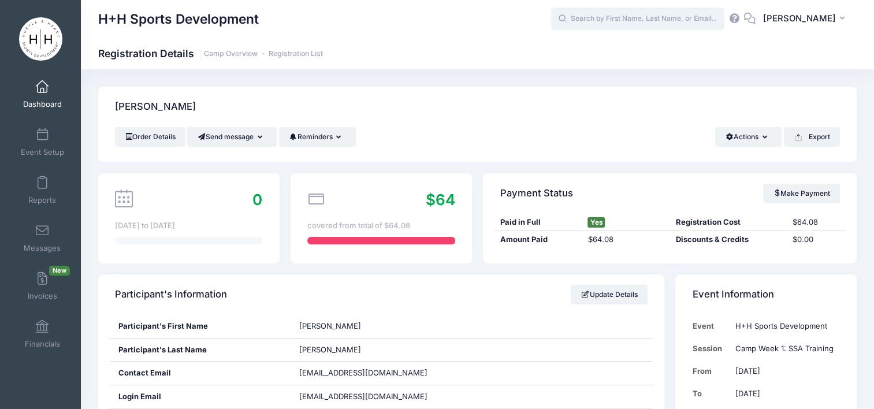
click at [654, 16] on input "text" at bounding box center [637, 19] width 173 height 23
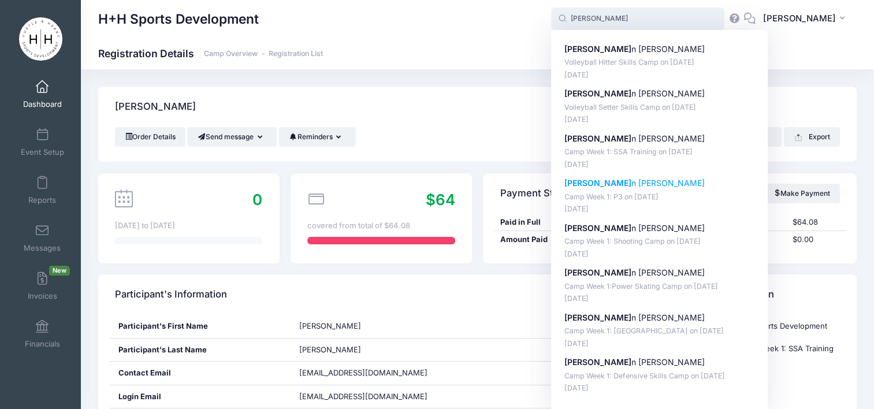
click at [631, 185] on p "[PERSON_NAME]" at bounding box center [659, 183] width 191 height 12
type input "[PERSON_NAME] (Camp Week 1: P3, [DATE])"
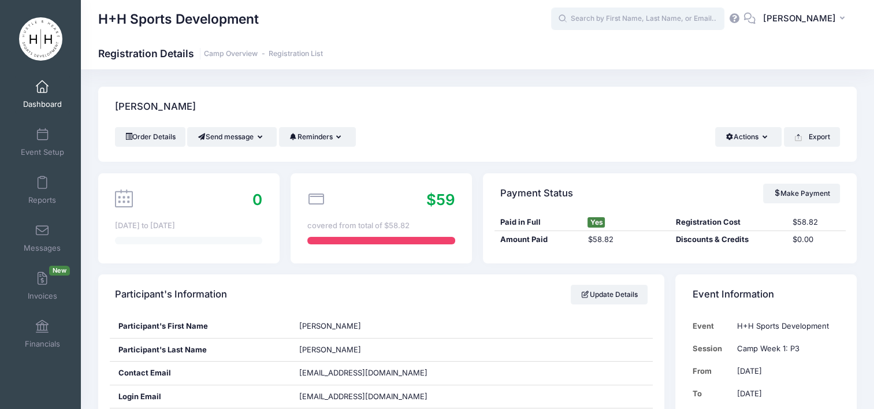
click at [682, 15] on input "text" at bounding box center [637, 19] width 173 height 23
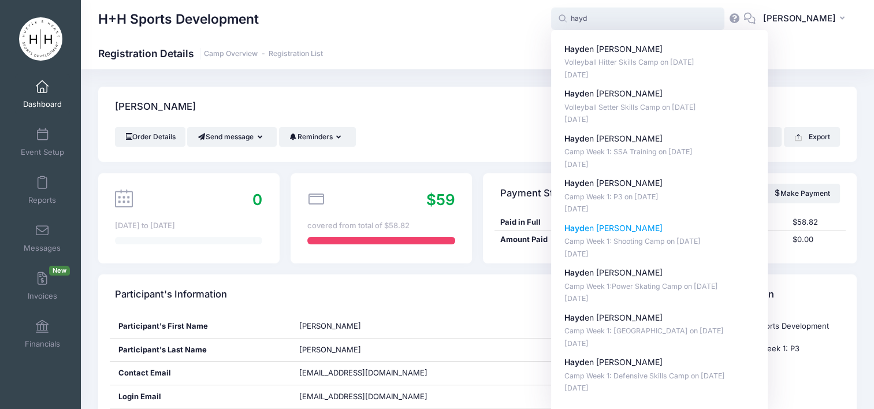
click at [638, 226] on p "Hayd en [PERSON_NAME]" at bounding box center [659, 228] width 191 height 12
type input "Hayden Nelson (Camp Week 1: Shooting Camp, Jul-07, 2025)"
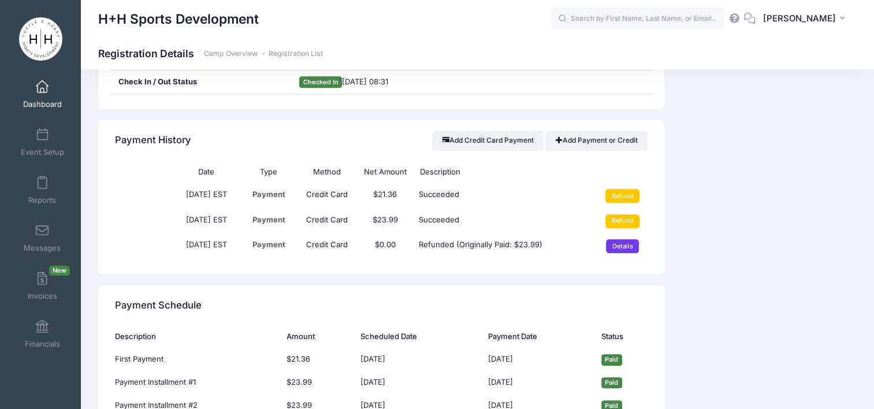
scroll to position [740, 0]
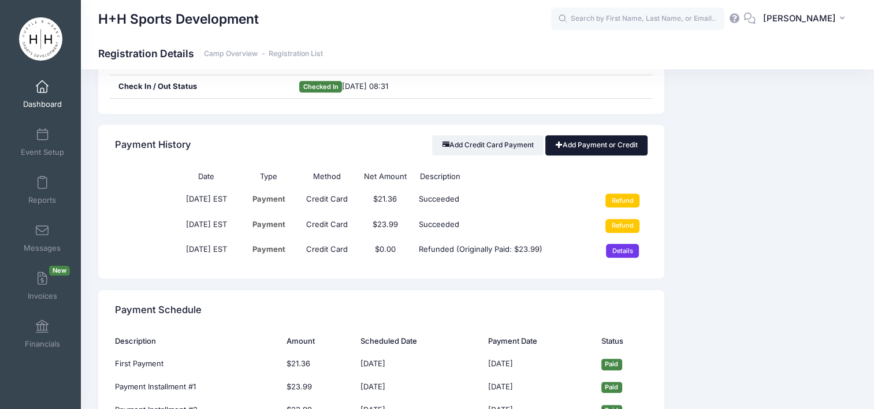
click at [598, 139] on link "Add Payment or Credit" at bounding box center [596, 145] width 102 height 20
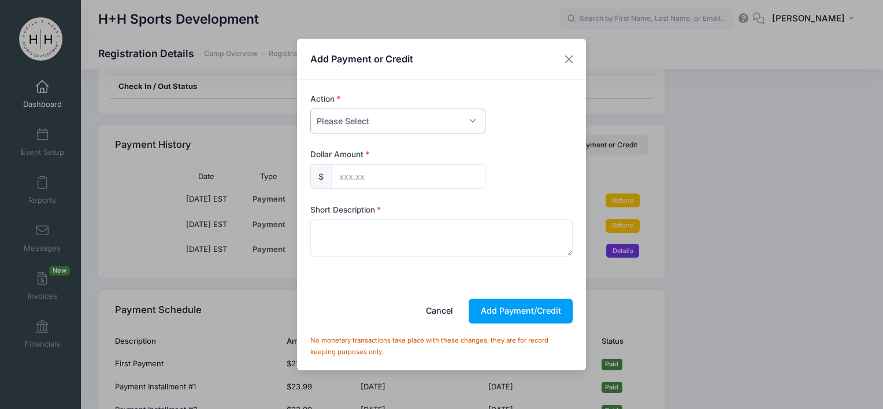
click at [427, 125] on select "Please Select Payment Credit Refund (Offline)" at bounding box center [397, 121] width 175 height 25
select select "payment"
click at [310, 109] on select "Please Select Payment Credit Refund (Offline)" at bounding box center [397, 121] width 175 height 25
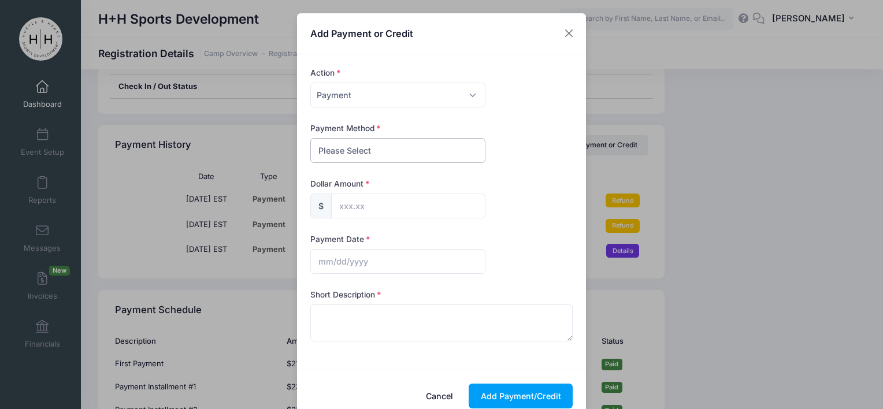
click at [416, 154] on select "Please Select PayPal Cash Check Bank Transfer Other" at bounding box center [397, 150] width 175 height 25
select select "cash"
click at [310, 138] on select "Please Select PayPal Cash Check Bank Transfer Other" at bounding box center [397, 150] width 175 height 25
click at [389, 206] on input "text" at bounding box center [408, 205] width 154 height 25
type input "23.99"
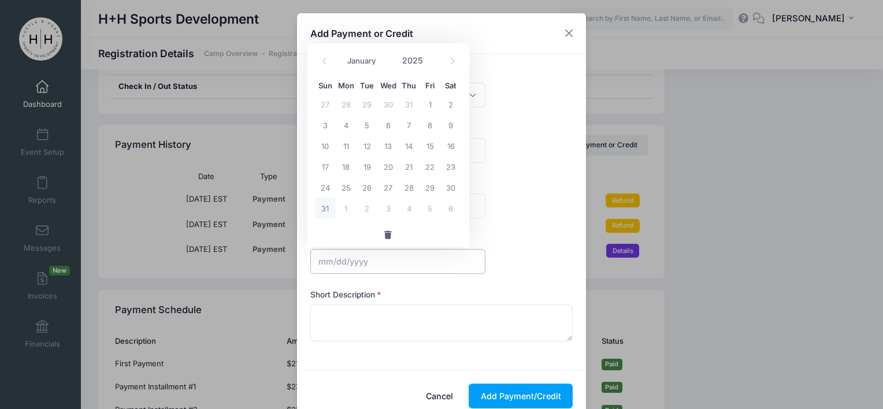
click at [379, 255] on input "text" at bounding box center [397, 261] width 175 height 25
click at [330, 57] on span at bounding box center [324, 61] width 19 height 20
select select "6"
click at [341, 125] on span "7" at bounding box center [346, 124] width 21 height 21
type input "[DATE]"
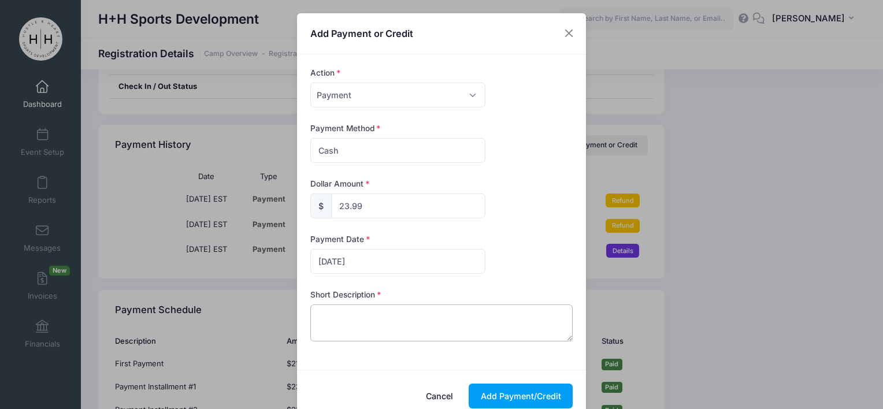
click at [374, 336] on textarea at bounding box center [441, 322] width 263 height 37
type textarea "cash"
click at [537, 389] on button "Add Payment/Credit" at bounding box center [520, 396] width 104 height 25
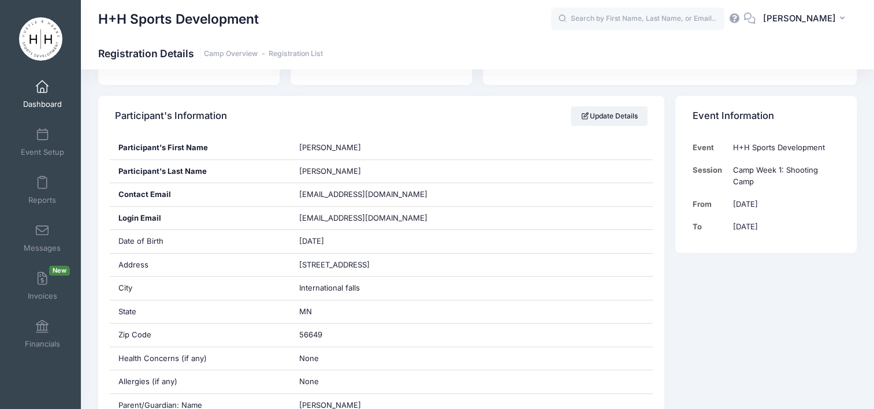
scroll to position [84, 0]
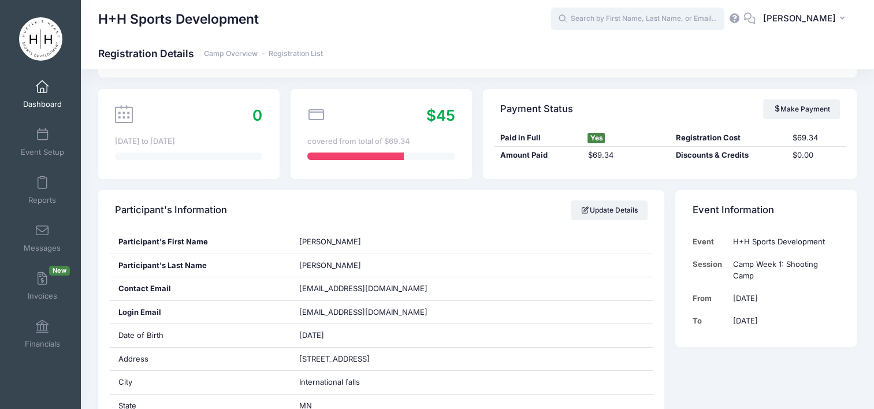
click at [716, 18] on input "text" at bounding box center [637, 19] width 173 height 23
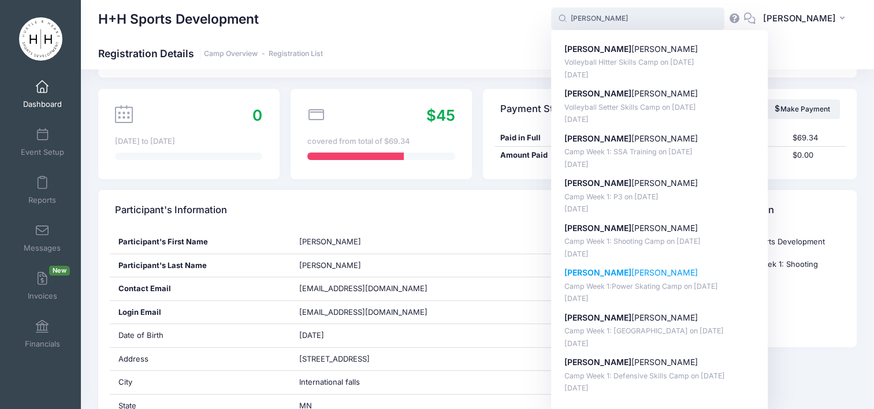
click at [697, 284] on p "Camp Week 1:Power Skating Camp on Jul-07, 2025" at bounding box center [659, 286] width 191 height 11
type input "Hayden Nelson (Camp Week 1:Power Skating Camp, Jul-07, 2025)"
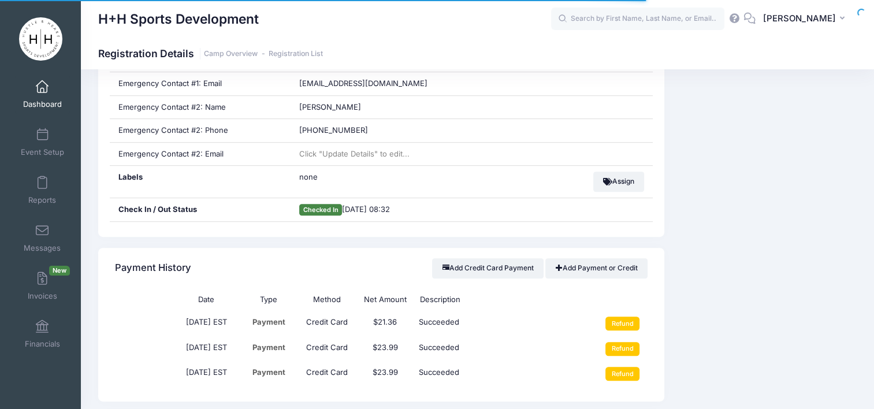
scroll to position [693, 0]
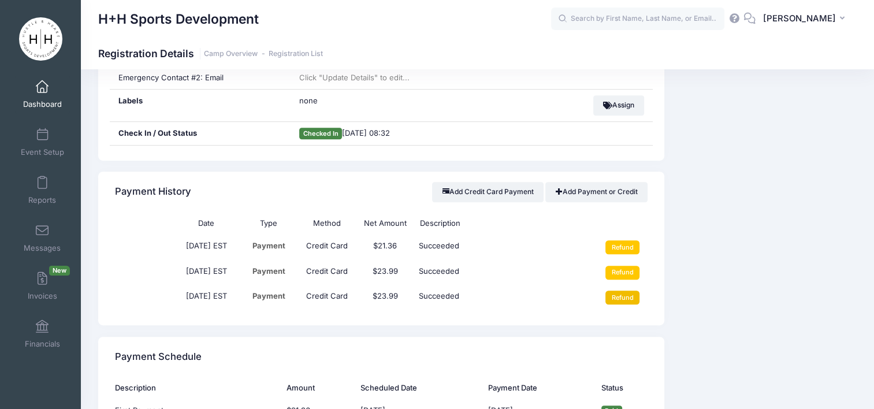
click at [628, 291] on input "Refund" at bounding box center [622, 298] width 34 height 14
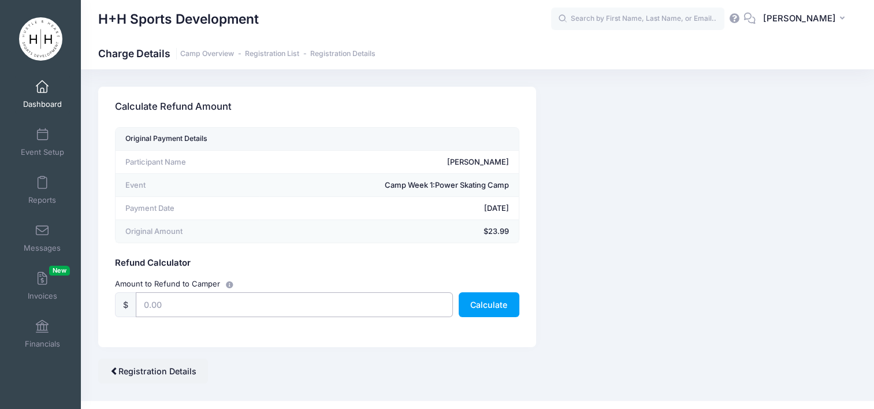
click at [423, 310] on input "text" at bounding box center [294, 304] width 317 height 25
type input "23.99"
click at [500, 306] on button "Calculate" at bounding box center [489, 304] width 61 height 25
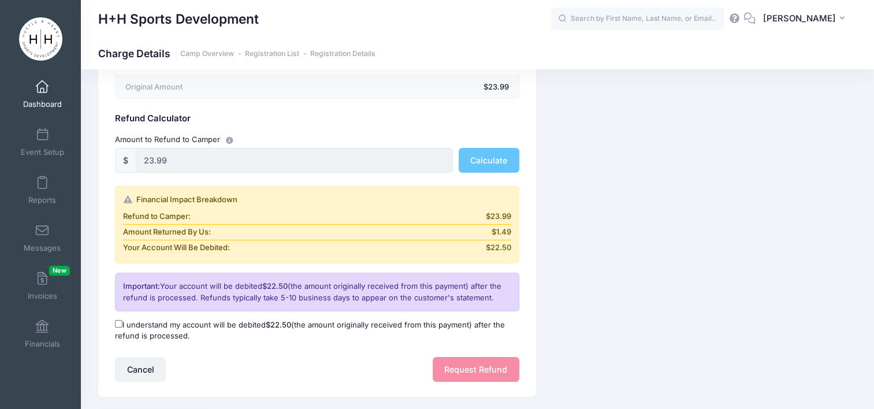
scroll to position [147, 0]
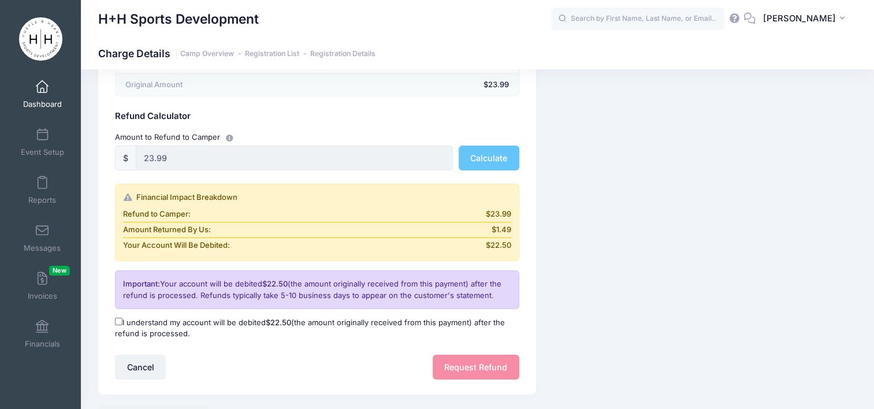
click at [219, 321] on label "I understand my account will be debited $22.50 (the amount originally received …" at bounding box center [317, 328] width 404 height 23
click at [122, 321] on input "I understand my account will be debited $22.50 (the amount originally received …" at bounding box center [119, 322] width 8 height 8
checkbox input "true"
click at [453, 365] on button "Request Refund" at bounding box center [476, 367] width 87 height 25
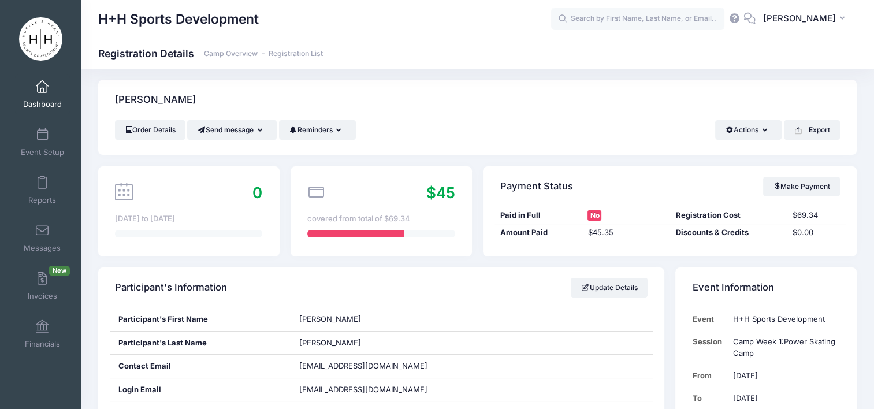
scroll to position [2, 0]
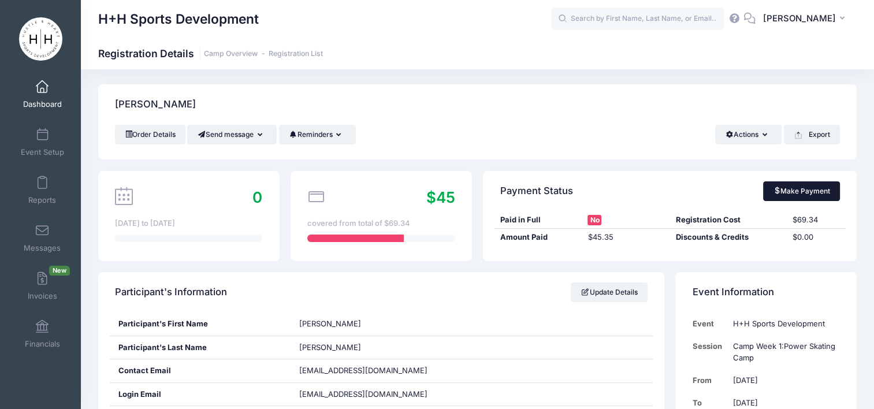
click at [792, 185] on link "Make Payment" at bounding box center [801, 191] width 77 height 20
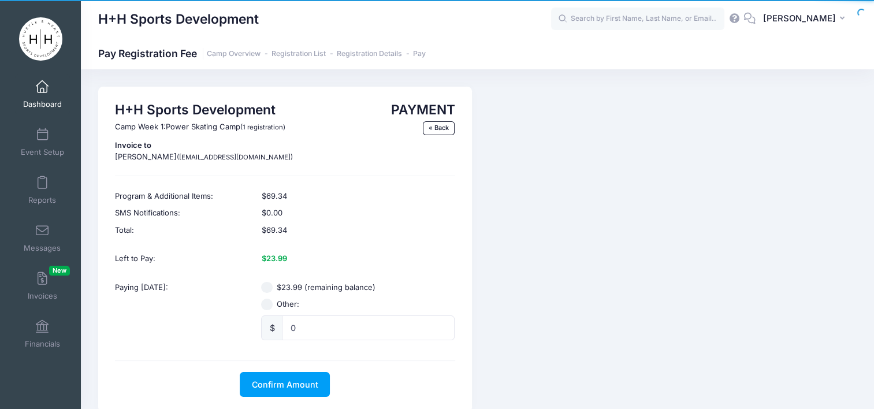
click at [286, 290] on label "$23.99 (remaining balance)" at bounding box center [326, 288] width 99 height 12
click at [273, 290] on input "$23.99 (remaining balance)" at bounding box center [267, 288] width 12 height 12
radio input "true"
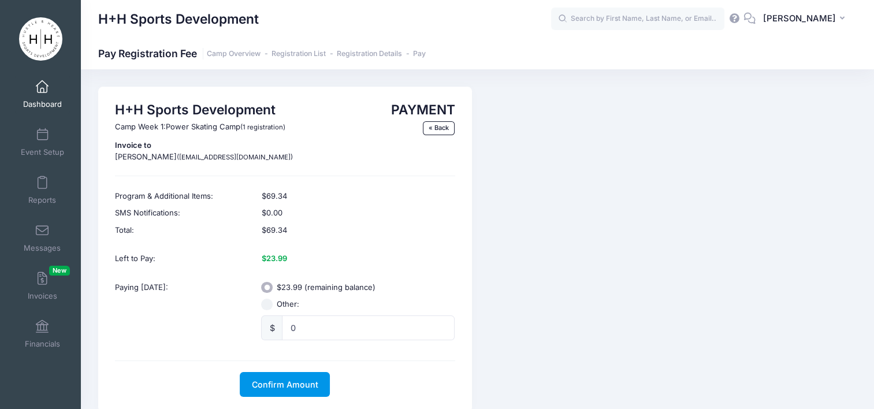
click at [296, 378] on button "Confirm Amount" at bounding box center [285, 384] width 90 height 25
click at [440, 121] on link "« Back" at bounding box center [439, 128] width 32 height 14
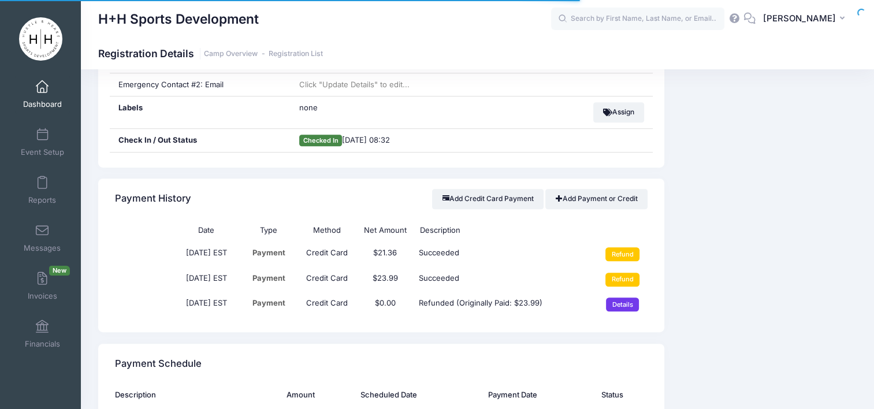
scroll to position [706, 0]
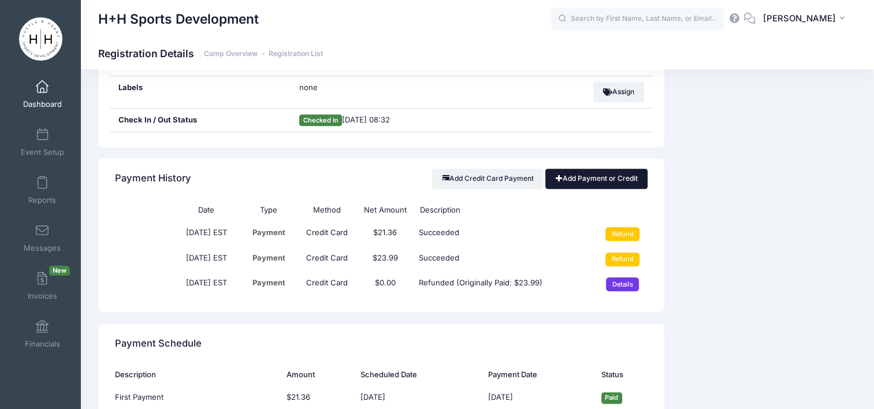
click at [595, 177] on link "Add Payment or Credit" at bounding box center [596, 179] width 102 height 20
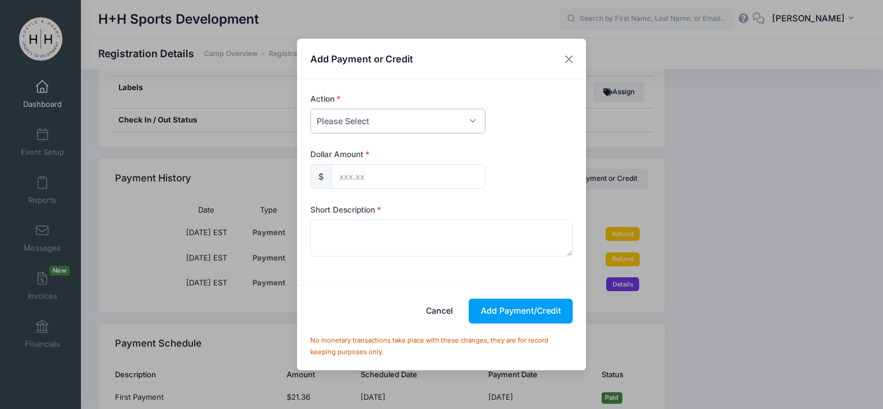
click at [424, 123] on select "Please Select Payment Credit Refund (Offline)" at bounding box center [397, 121] width 175 height 25
select select "payment"
click at [310, 109] on select "Please Select Payment Credit Refund (Offline)" at bounding box center [397, 121] width 175 height 25
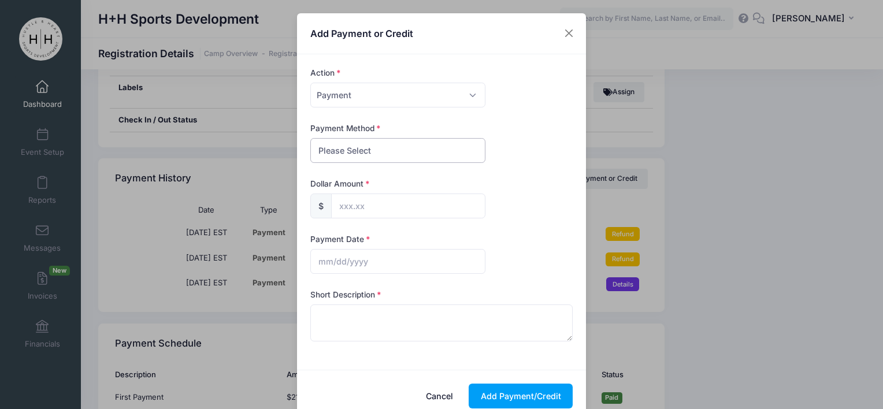
click at [399, 154] on select "Please Select PayPal Cash Check Bank Transfer Other" at bounding box center [397, 150] width 175 height 25
select select "cash"
click at [310, 138] on select "Please Select PayPal Cash Check Bank Transfer Other" at bounding box center [397, 150] width 175 height 25
click at [379, 205] on input "text" at bounding box center [408, 205] width 154 height 25
type input "23.99"
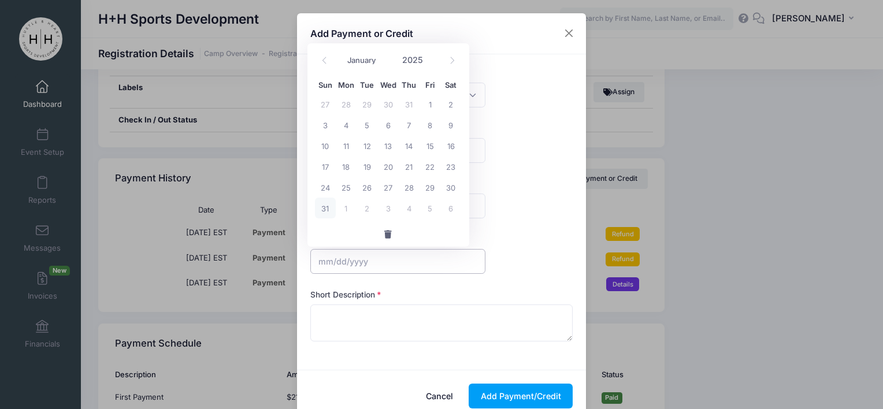
click at [375, 263] on input "text" at bounding box center [397, 261] width 175 height 25
click at [329, 61] on span at bounding box center [324, 61] width 19 height 20
select select "6"
click at [345, 121] on span "7" at bounding box center [346, 124] width 21 height 21
type input "[DATE]"
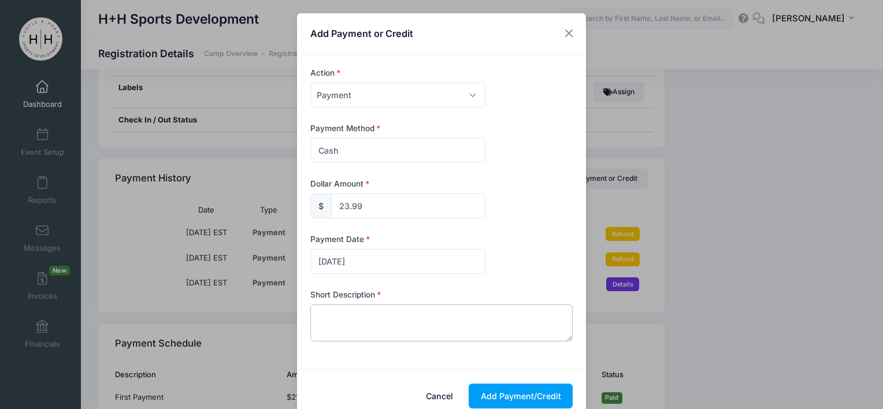
click at [341, 330] on textarea at bounding box center [441, 322] width 263 height 37
type textarea "cash"
click at [508, 400] on button "Add Payment/Credit" at bounding box center [520, 396] width 104 height 25
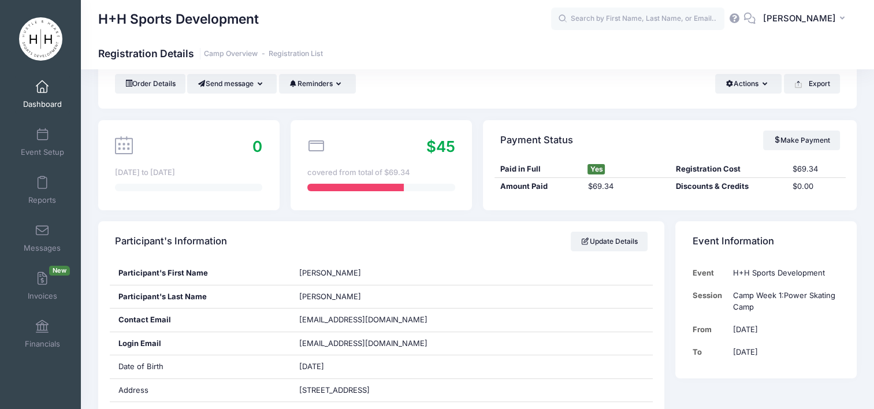
scroll to position [34, 0]
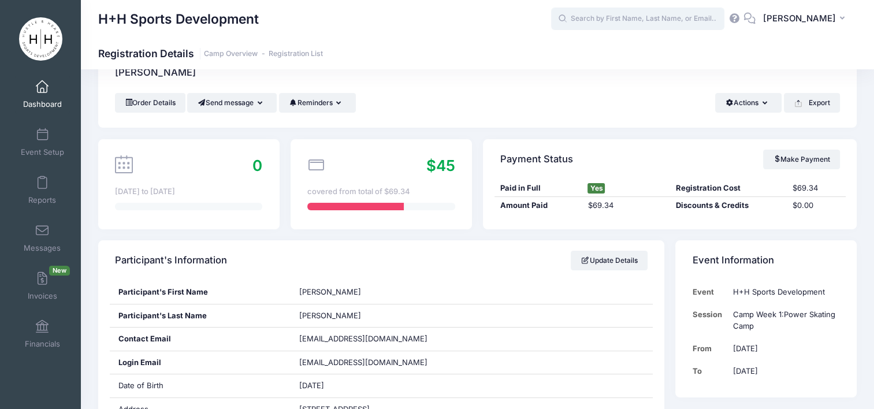
click at [673, 8] on input "text" at bounding box center [637, 19] width 173 height 23
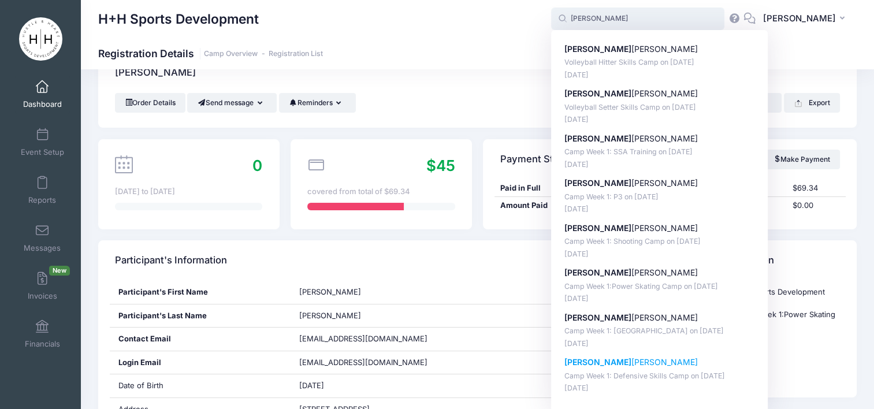
click at [660, 368] on p "Hayden Nelson" at bounding box center [659, 362] width 191 height 12
type input "Hayden Nelson (Camp Week 1: Defensive Skills Camp, Jul-07, 2025)"
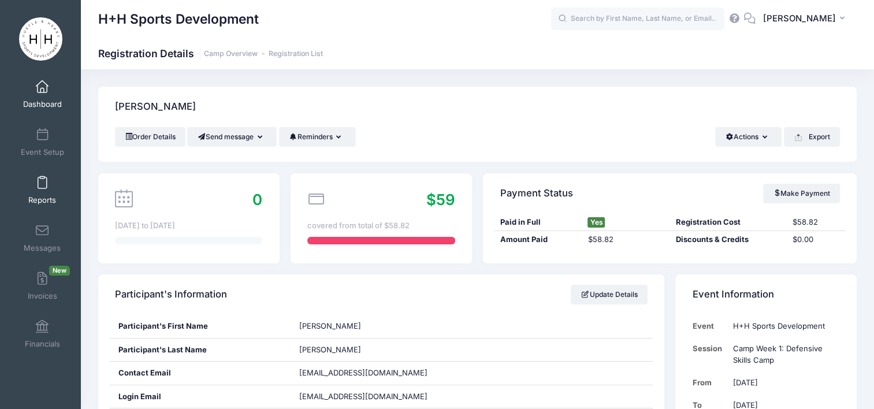
click at [37, 199] on span "Reports" at bounding box center [42, 200] width 28 height 10
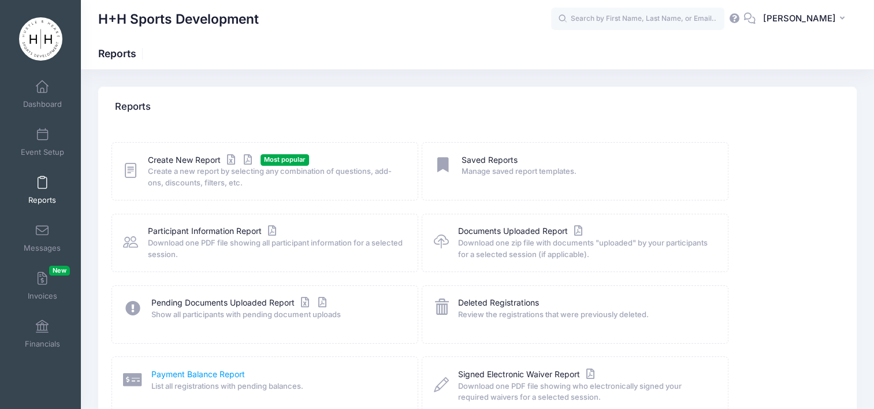
click at [173, 376] on link "Payment Balance Report" at bounding box center [198, 375] width 94 height 12
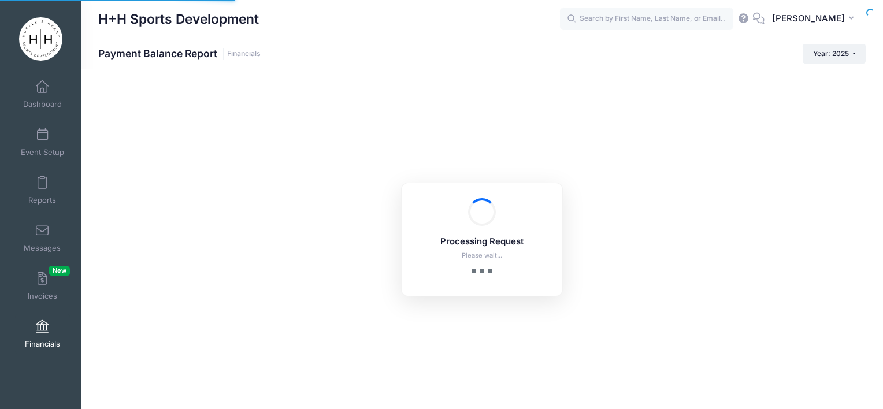
select select "10"
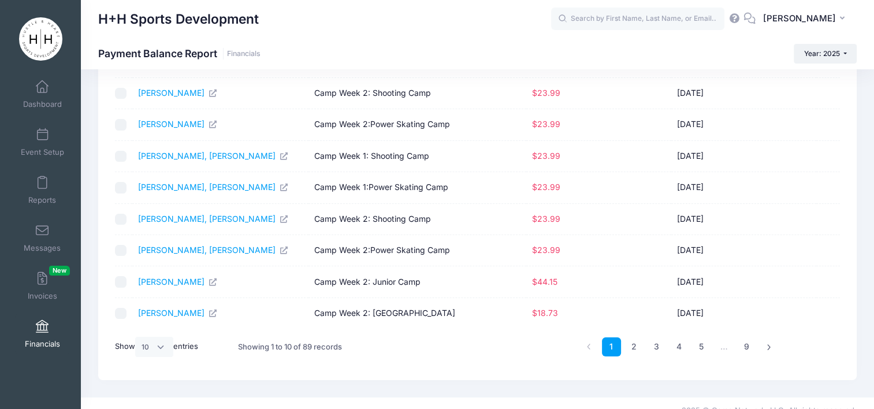
scroll to position [143, 0]
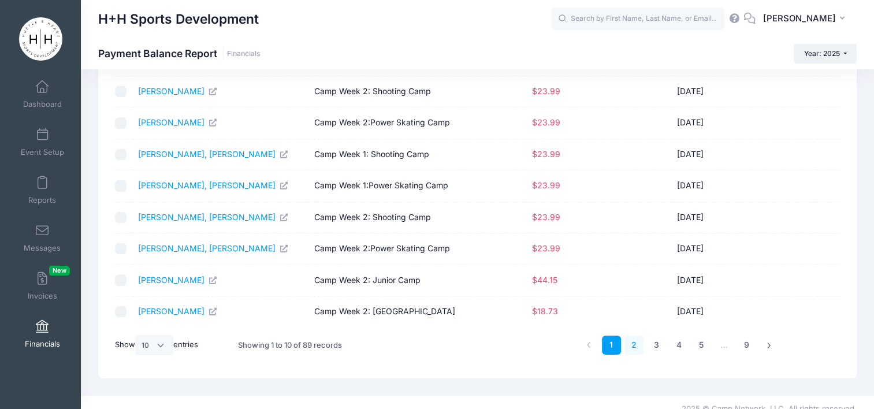
click at [633, 341] on link "2" at bounding box center [633, 345] width 19 height 19
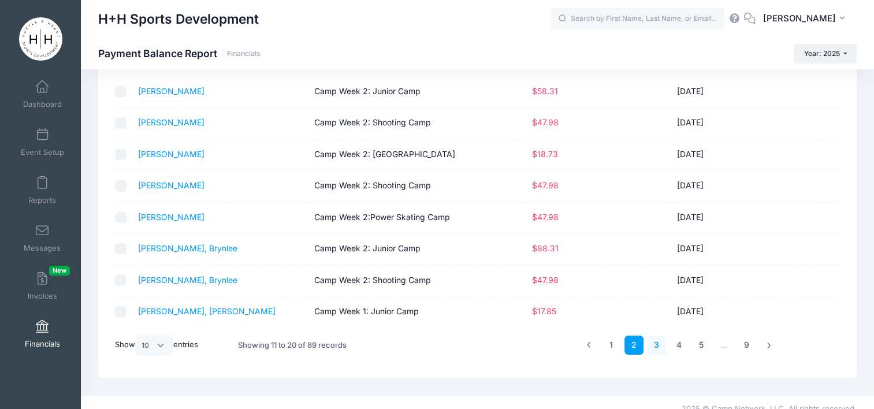
click at [660, 341] on link "3" at bounding box center [656, 345] width 19 height 19
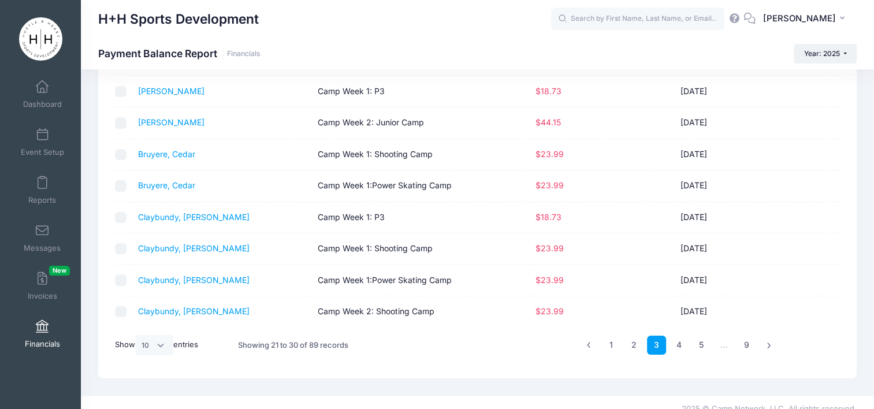
click at [158, 190] on td "Bruyere, Cedar" at bounding box center [222, 185] width 180 height 31
click at [161, 187] on link "Bruyere, Cedar" at bounding box center [166, 185] width 57 height 10
